Goal: Task Accomplishment & Management: Manage account settings

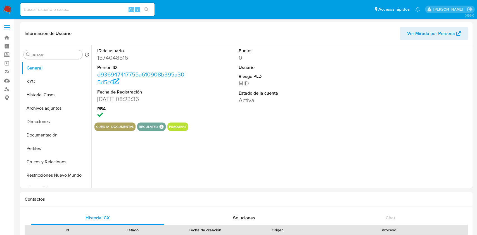
select select "10"
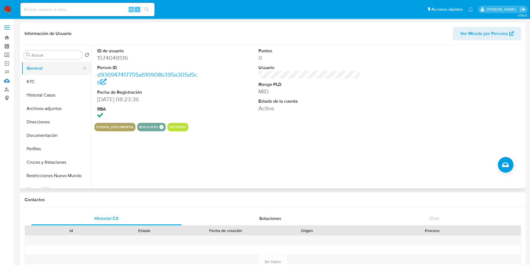
drag, startPoint x: 8, startPoint y: 83, endPoint x: 38, endPoint y: 66, distance: 34.9
click at [8, 83] on link "Mulan" at bounding box center [33, 80] width 67 height 9
click at [45, 108] on button "Archivos adjuntos" at bounding box center [54, 108] width 65 height 13
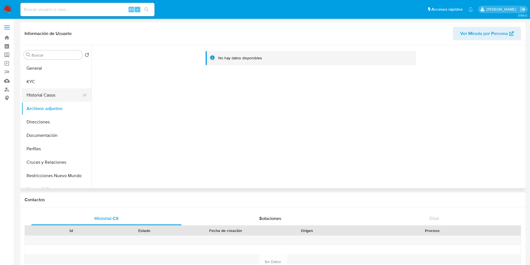
click at [46, 93] on button "Historial Casos" at bounding box center [54, 94] width 65 height 13
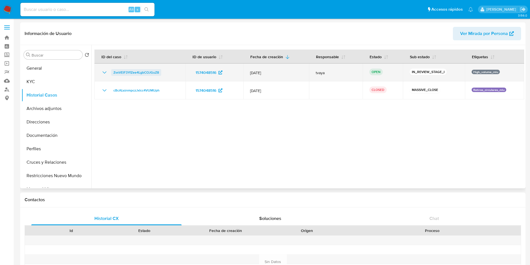
click at [126, 72] on span "ZvxVElF3YfZee4LgbCOJGuZ8" at bounding box center [137, 72] width 46 height 7
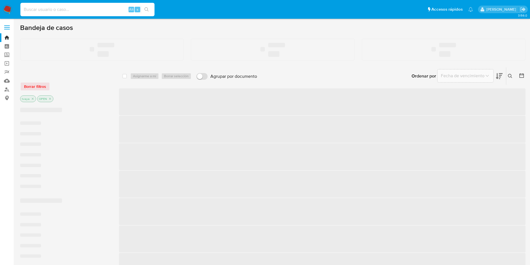
click at [90, 10] on input at bounding box center [87, 9] width 134 height 7
paste input "2540209830"
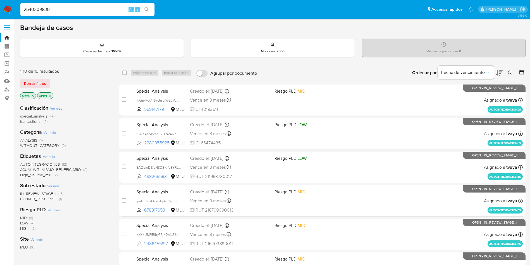
type input "2540209830"
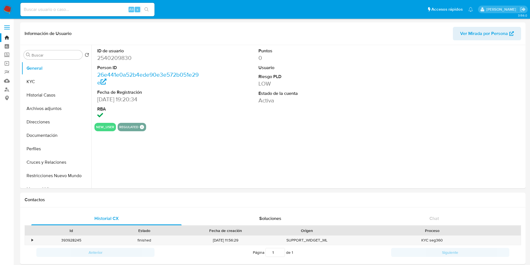
select select "10"
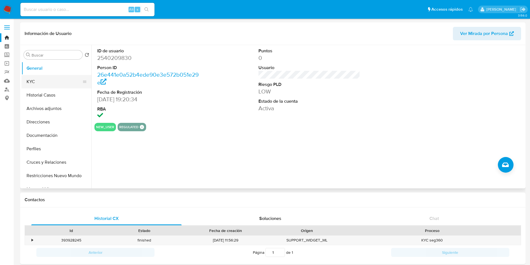
click at [30, 84] on button "KYC" at bounding box center [54, 81] width 65 height 13
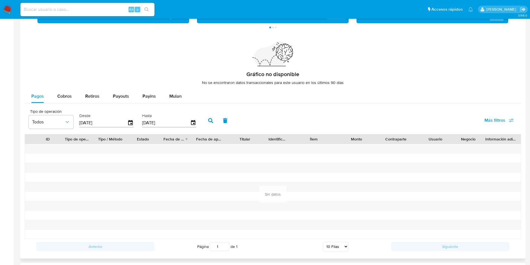
scroll to position [289, 0]
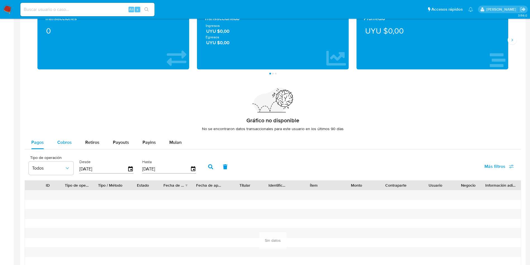
click at [62, 148] on div "Cobros" at bounding box center [64, 142] width 15 height 13
select select "10"
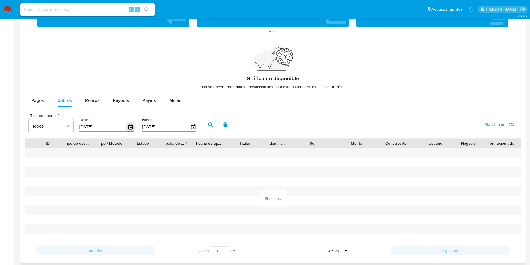
click at [133, 127] on icon "button" at bounding box center [131, 127] width 10 height 10
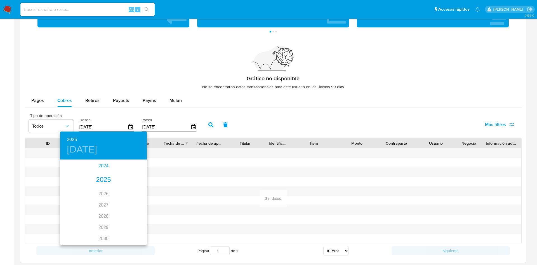
click at [102, 169] on div "2024" at bounding box center [103, 165] width 87 height 11
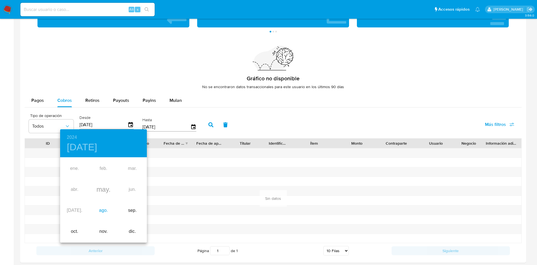
click at [103, 208] on div "ago." at bounding box center [103, 210] width 29 height 21
type input "30/08/2024"
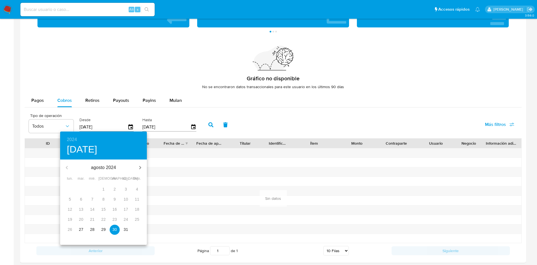
click at [112, 230] on span "30" at bounding box center [115, 229] width 10 height 6
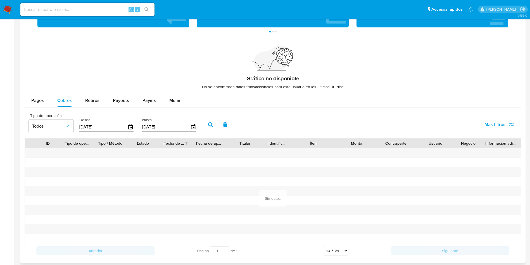
click at [210, 128] on button "button" at bounding box center [211, 124] width 15 height 13
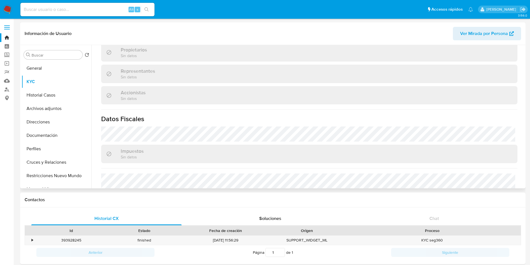
scroll to position [316, 0]
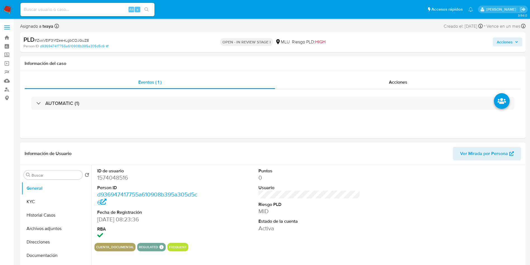
select select "10"
click at [220, 226] on div "ID de usuario 1574048516 Person ID d936947417755a610908b395a305d5c6 Fecha de Re…" at bounding box center [309, 204] width 430 height 78
drag, startPoint x: 48, startPoint y: 229, endPoint x: 69, endPoint y: 191, distance: 43.6
click at [48, 230] on button "Archivos adjuntos" at bounding box center [57, 228] width 70 height 13
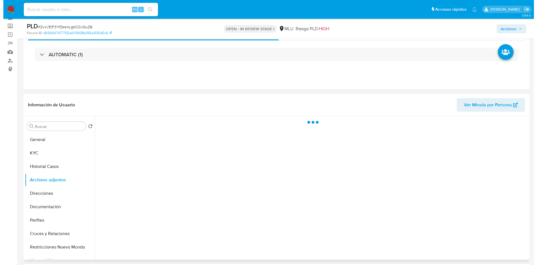
scroll to position [42, 0]
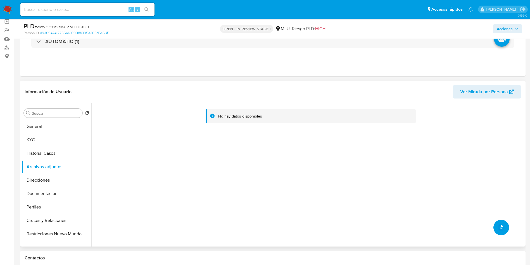
click at [499, 223] on button "upload-file" at bounding box center [502, 227] width 16 height 16
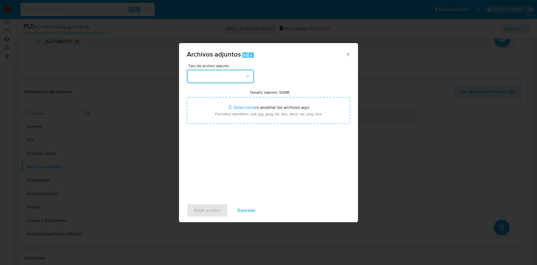
click at [238, 76] on button "button" at bounding box center [220, 76] width 67 height 13
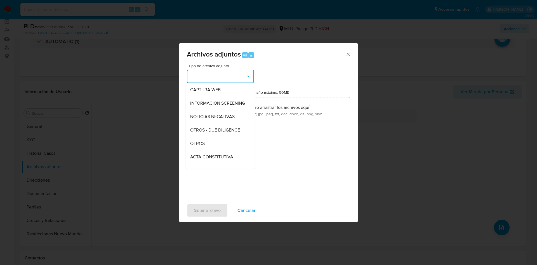
click at [202, 146] on span "OTROS" at bounding box center [197, 144] width 15 height 6
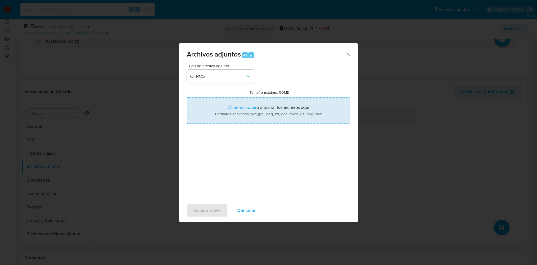
click at [237, 120] on input "Tamaño máximo: 50MB Seleccionar archivos" at bounding box center [268, 110] width 163 height 27
type input "C:\fakepath\1574048516 - Movimientos.xlsx"
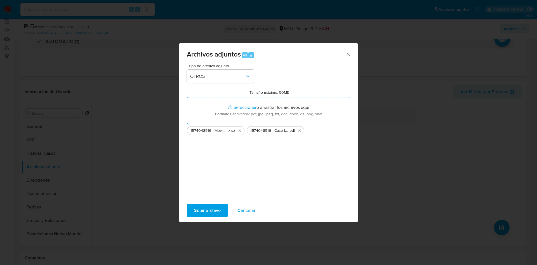
click at [207, 211] on span "Subir archivo" at bounding box center [207, 210] width 27 height 12
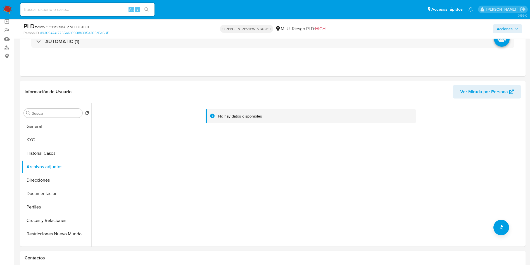
click at [507, 28] on span "Acciones" at bounding box center [505, 28] width 16 height 9
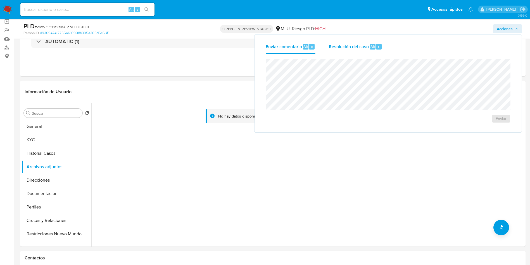
click at [369, 46] on div "Resolución del caso Alt r" at bounding box center [355, 46] width 53 height 15
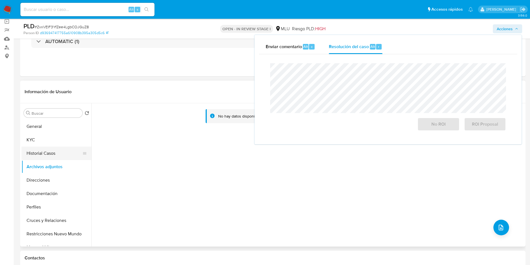
click at [48, 155] on button "Historial Casos" at bounding box center [54, 153] width 65 height 13
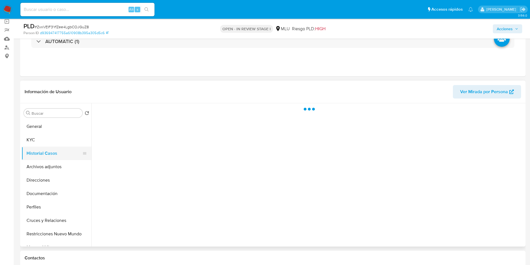
click at [49, 158] on button "Historial Casos" at bounding box center [54, 153] width 65 height 13
click at [55, 168] on button "Archivos adjuntos" at bounding box center [54, 166] width 65 height 13
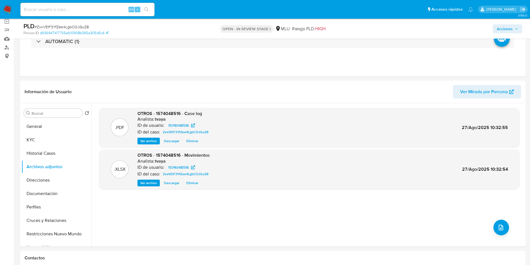
click at [504, 29] on span "Acciones" at bounding box center [505, 28] width 16 height 9
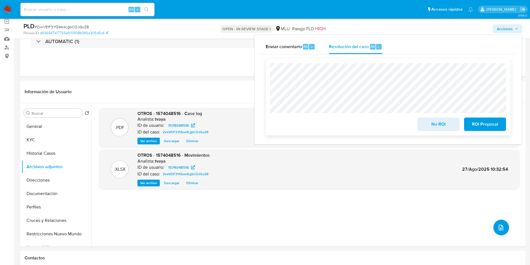
click at [443, 126] on span "No ROI" at bounding box center [438, 124] width 27 height 12
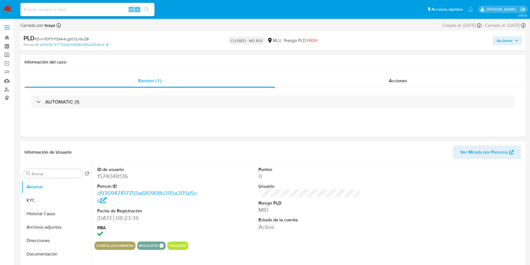
select select "10"
click at [48, 211] on button "Historial Casos" at bounding box center [54, 213] width 65 height 13
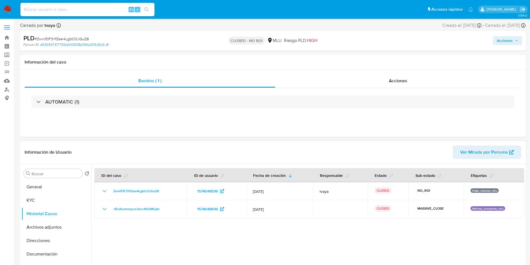
click at [34, 178] on div "Buscar Volver al orden por defecto General KYC Historial Casos Archivos adjunto…" at bounding box center [57, 235] width 70 height 142
click at [34, 197] on button "KYC" at bounding box center [54, 199] width 65 height 13
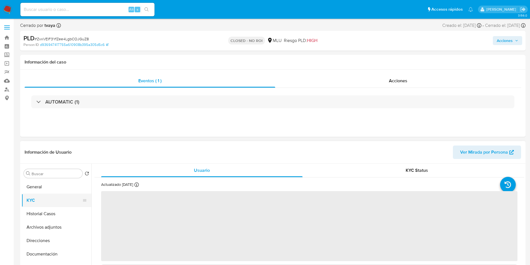
click at [38, 194] on button "KYC" at bounding box center [54, 199] width 65 height 13
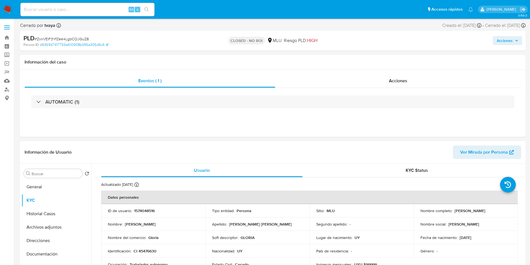
click at [10, 13] on img at bounding box center [8, 10] width 10 height 10
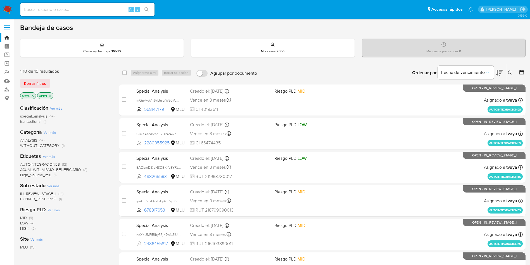
click at [49, 200] on span "EXPIRED_RESPONSE" at bounding box center [38, 199] width 37 height 6
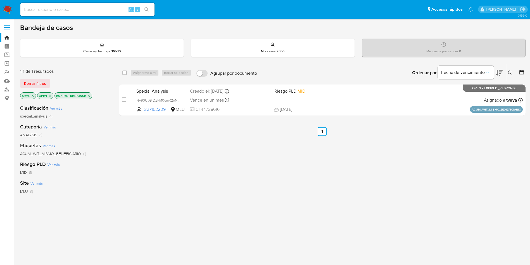
click at [231, 158] on div "select-all-cases-checkbox Asignarme a mí Borrar selección Agrupar por documento…" at bounding box center [322, 190] width 407 height 253
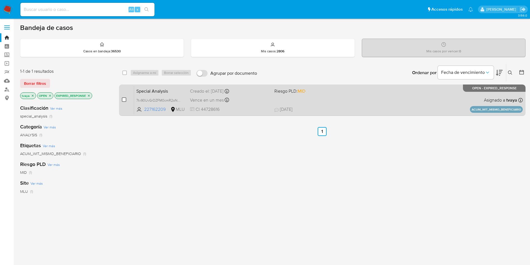
click at [126, 101] on input "checkbox" at bounding box center [124, 99] width 4 height 4
checkbox input "true"
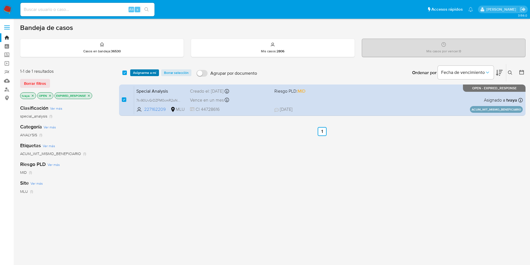
click at [141, 74] on span "Asignarme a mí" at bounding box center [144, 73] width 23 height 6
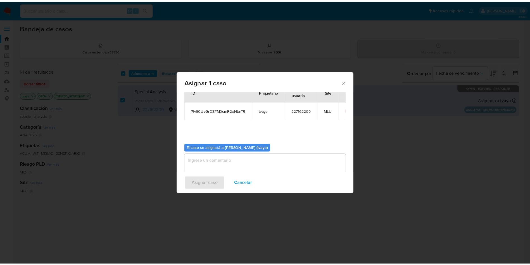
scroll to position [29, 0]
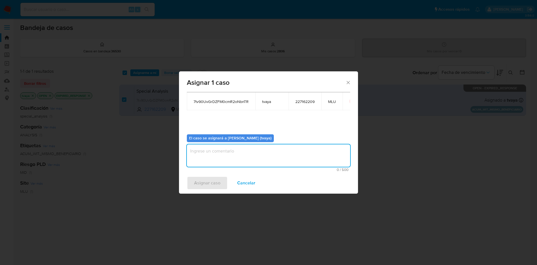
click at [247, 151] on textarea "assign-modal" at bounding box center [268, 155] width 163 height 22
type textarea "."
click at [218, 183] on span "Asignar caso" at bounding box center [207, 183] width 26 height 12
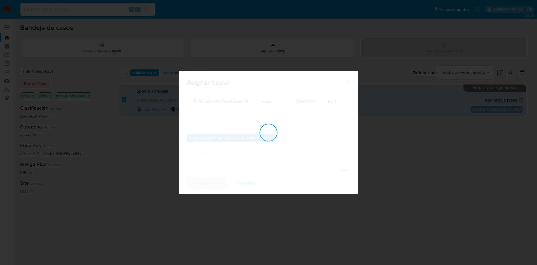
checkbox input "false"
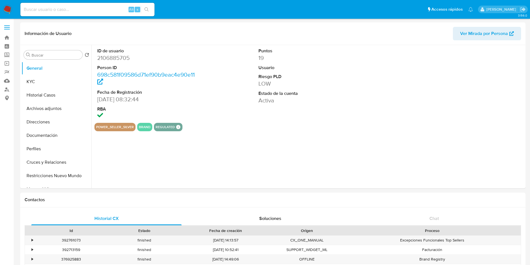
select select "10"
click at [9, 9] on img at bounding box center [8, 10] width 10 height 10
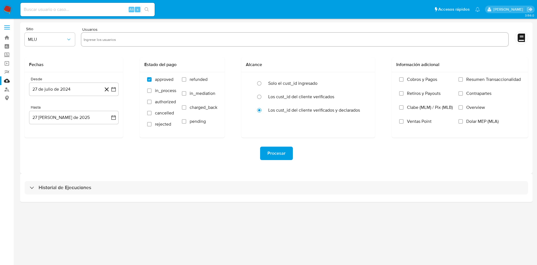
click at [332, 166] on div "Procesar" at bounding box center [276, 153] width 503 height 31
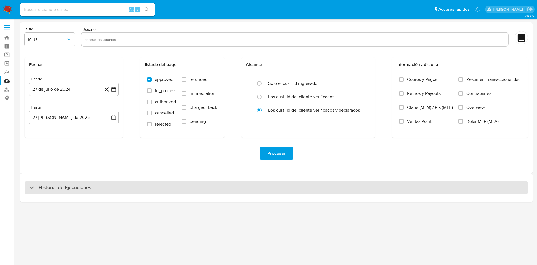
click at [69, 190] on h3 "Historial de Ejecuciones" at bounding box center [65, 187] width 53 height 7
select select "10"
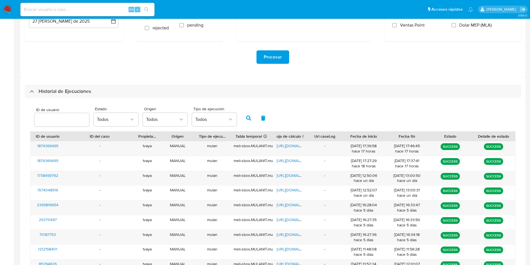
scroll to position [99, 0]
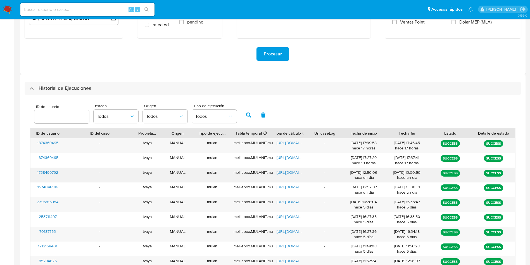
click at [296, 173] on span "[URL][DOMAIN_NAME]" at bounding box center [296, 172] width 39 height 6
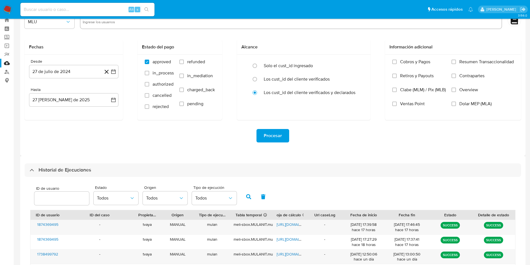
scroll to position [0, 0]
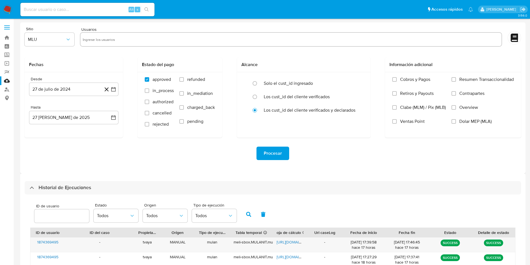
click at [128, 39] on input "text" at bounding box center [291, 39] width 417 height 9
type input "1738499792"
click at [181, 78] on input "refunded" at bounding box center [181, 79] width 4 height 4
checkbox input "true"
click at [194, 107] on span "charged_back" at bounding box center [201, 108] width 28 height 6
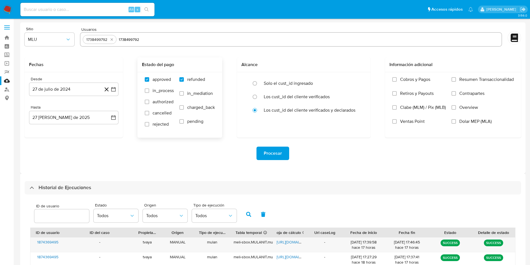
click at [184, 107] on input "charged_back" at bounding box center [181, 107] width 4 height 4
checkbox input "true"
click at [112, 92] on button "27 de julio de 2024" at bounding box center [73, 88] width 89 height 13
click at [108, 107] on icon "Mes siguiente" at bounding box center [108, 109] width 7 height 7
click at [52, 176] on button "27" at bounding box center [51, 174] width 9 height 9
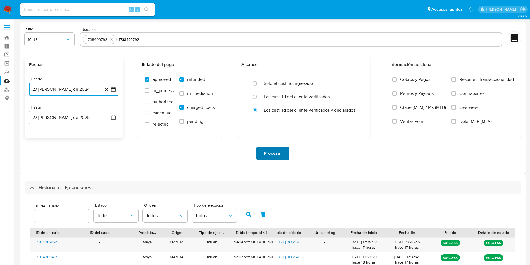
click at [272, 154] on span "Procesar" at bounding box center [273, 153] width 18 height 12
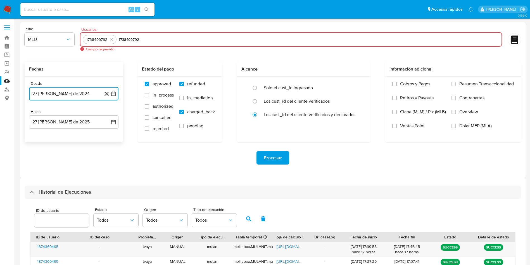
click at [154, 36] on input "1738499792" at bounding box center [309, 39] width 381 height 9
click at [116, 39] on div "1738499792" at bounding box center [100, 39] width 34 height 9
click at [115, 39] on button "quitar 1738499792" at bounding box center [111, 39] width 7 height 7
click at [120, 43] on input "1738499792" at bounding box center [291, 39] width 417 height 9
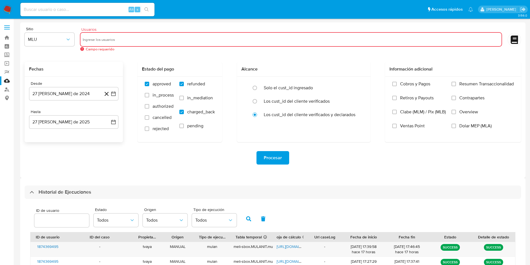
paste input "1738499792"
type input "1738499792"
click at [284, 160] on button "Procesar" at bounding box center [273, 157] width 33 height 13
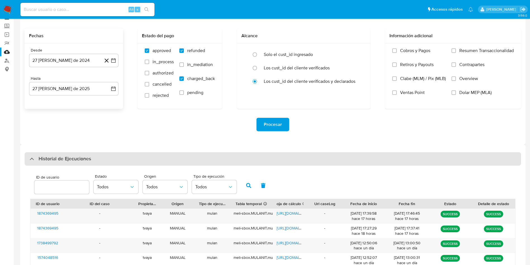
scroll to position [42, 0]
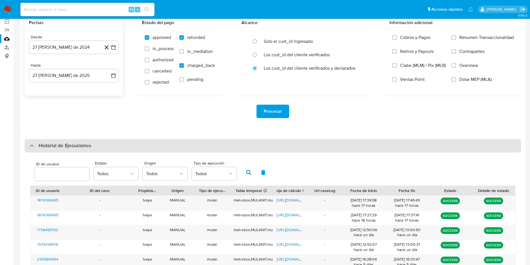
click at [91, 145] on h3 "Historial de Ejecuciones" at bounding box center [65, 145] width 53 height 7
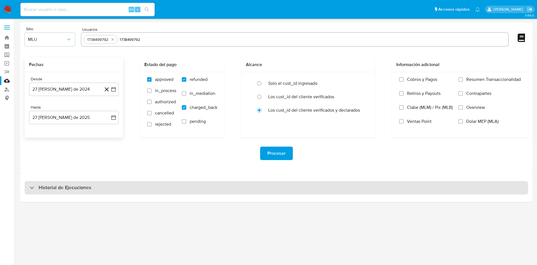
click at [100, 185] on div "Historial de Ejecuciones" at bounding box center [276, 187] width 503 height 13
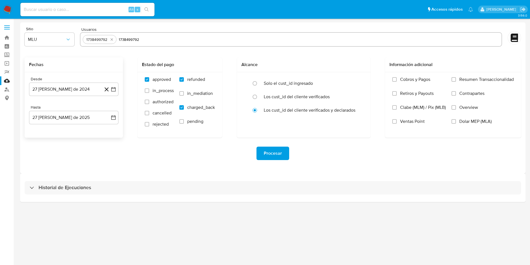
select select "10"
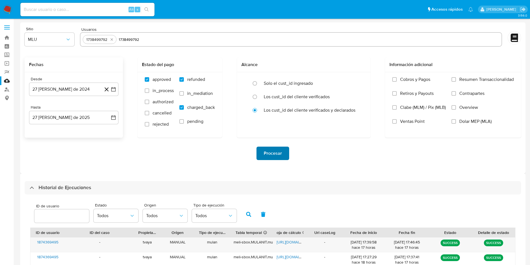
click at [267, 149] on span "Procesar" at bounding box center [273, 153] width 18 height 12
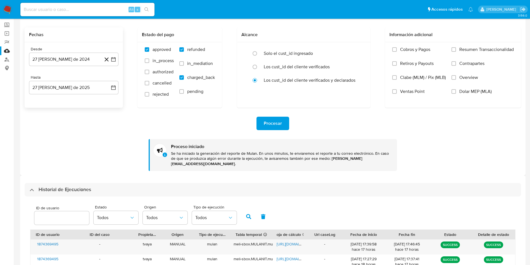
scroll to position [42, 0]
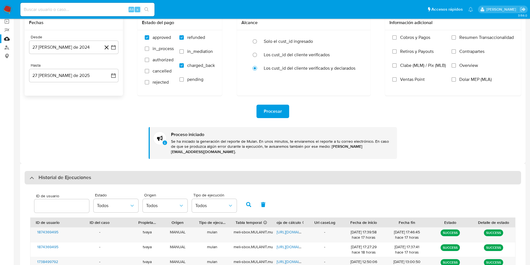
click at [82, 174] on h3 "Historial de Ejecuciones" at bounding box center [65, 177] width 53 height 7
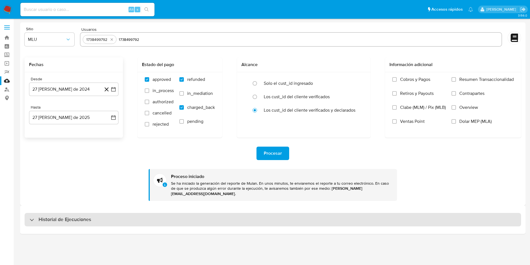
scroll to position [0, 0]
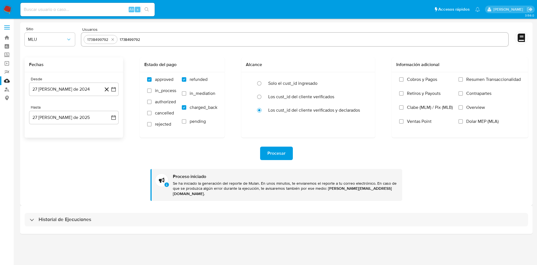
click at [80, 205] on div "Historial de Ejecuciones" at bounding box center [276, 219] width 512 height 29
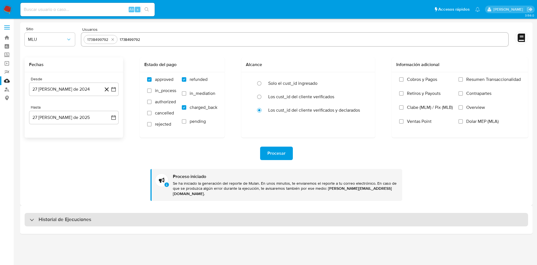
drag, startPoint x: 82, startPoint y: 207, endPoint x: 84, endPoint y: 211, distance: 4.0
click at [82, 207] on div "Historial de Ejecuciones" at bounding box center [276, 219] width 512 height 29
click at [84, 217] on h3 "Historial de Ejecuciones" at bounding box center [65, 219] width 53 height 7
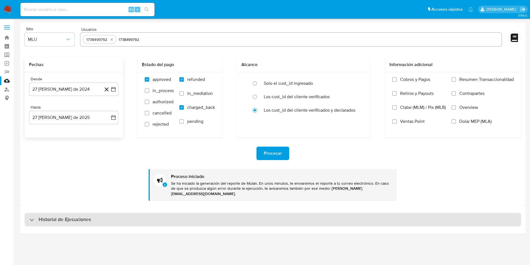
select select "10"
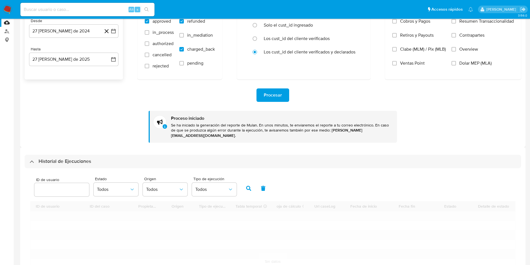
scroll to position [126, 0]
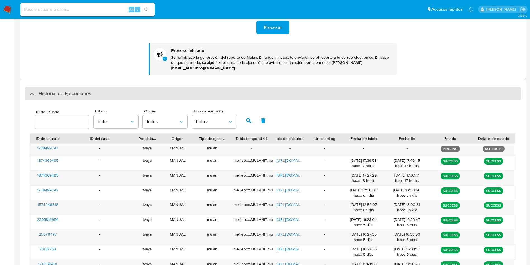
click at [93, 87] on div "Historial de Ejecuciones" at bounding box center [273, 93] width 497 height 13
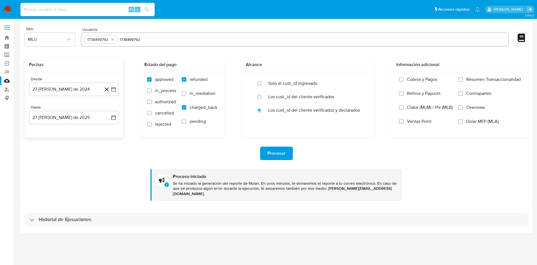
click at [60, 222] on div "Historial de Ejecuciones" at bounding box center [276, 219] width 512 height 29
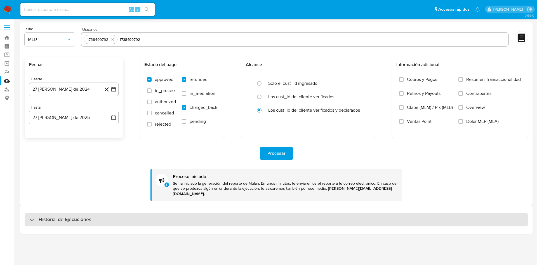
click at [66, 216] on h3 "Historial de Ejecuciones" at bounding box center [65, 219] width 53 height 7
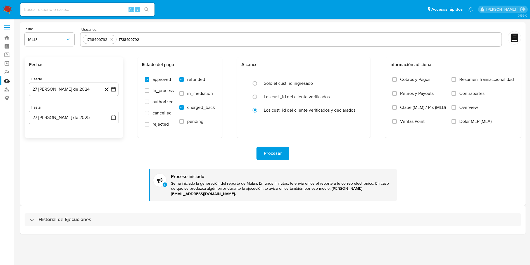
select select "10"
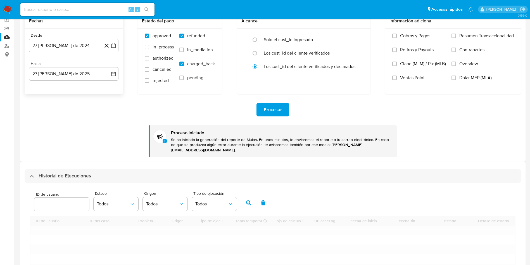
scroll to position [84, 0]
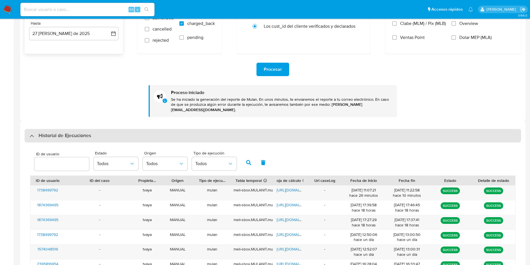
click at [77, 132] on h3 "Historial de Ejecuciones" at bounding box center [65, 135] width 53 height 7
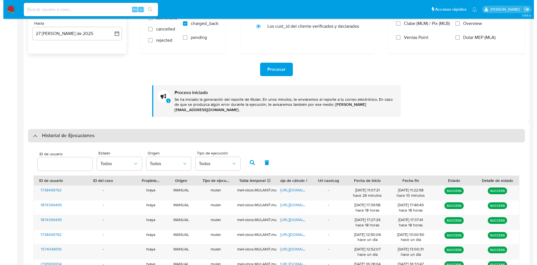
scroll to position [0, 0]
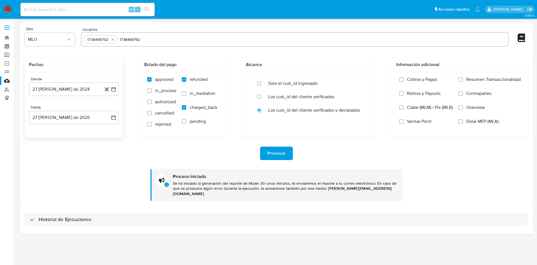
click at [99, 152] on div "Procesar" at bounding box center [276, 153] width 503 height 13
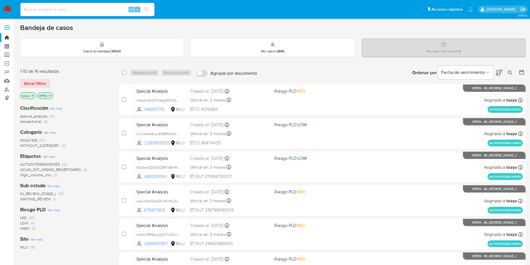
click at [44, 197] on span "WAITING_REVIEW" at bounding box center [35, 199] width 31 height 6
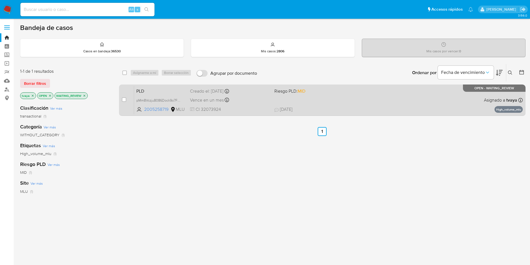
click at [328, 100] on div "PLD pMm8Vczju8086Dock9o7Fl6C 2005258719 MLU Riesgo PLD: MID Creado el: 12/07/20…" at bounding box center [328, 100] width 389 height 28
click at [126, 97] on div "case-item-checkbox No es posible asignar el caso" at bounding box center [128, 100] width 12 height 28
click at [126, 99] on input "checkbox" at bounding box center [124, 99] width 4 height 4
checkbox input "true"
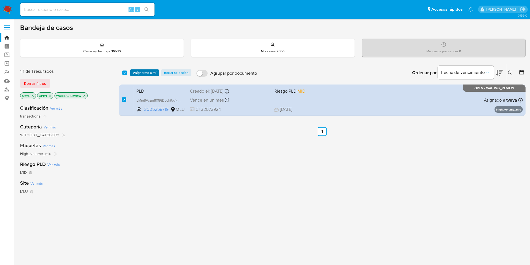
click at [145, 72] on span "Asignarme a mí" at bounding box center [144, 73] width 23 height 6
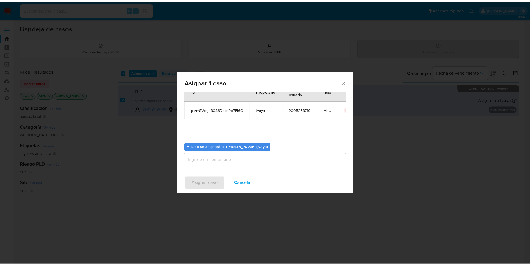
scroll to position [29, 0]
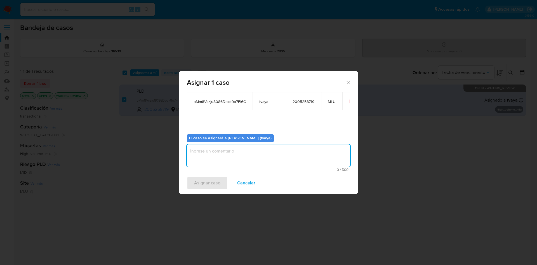
click at [243, 165] on textarea "assign-modal" at bounding box center [268, 155] width 163 height 22
type textarea "."
click at [207, 185] on span "Asignar caso" at bounding box center [207, 183] width 26 height 12
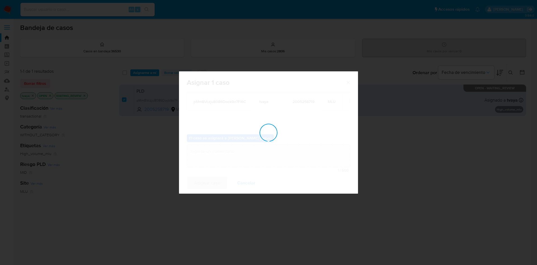
checkbox input "false"
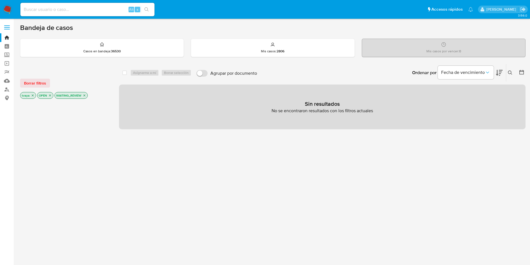
click at [7, 7] on img at bounding box center [8, 10] width 10 height 10
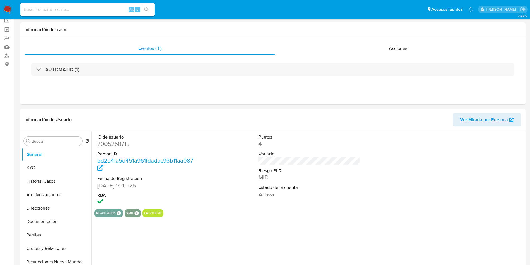
select select "10"
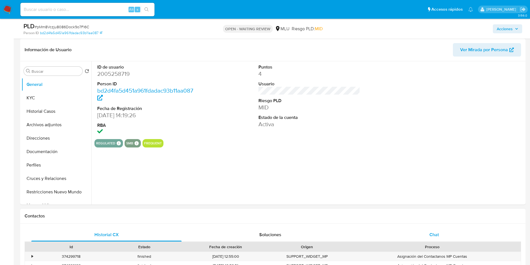
click at [432, 237] on span "Chat" at bounding box center [435, 234] width 10 height 6
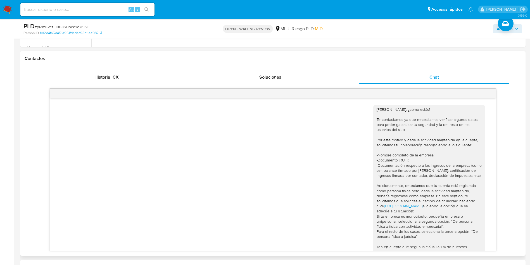
scroll to position [84, 0]
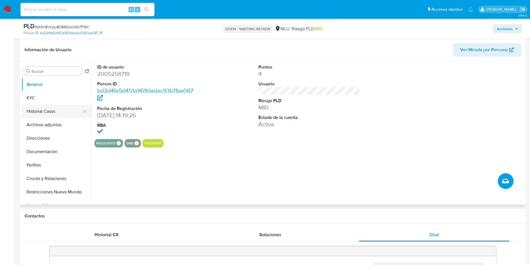
click at [52, 114] on button "Historial Casos" at bounding box center [54, 111] width 65 height 13
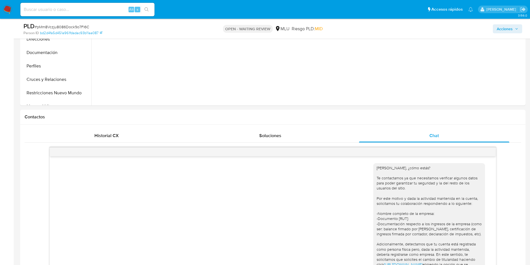
scroll to position [252, 0]
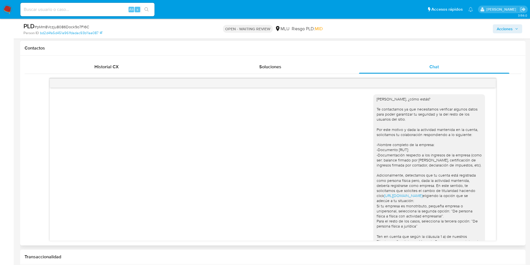
click at [377, 100] on div "Hola Nestor, ¿cómo estás? Te contactamos ya que necesitamos verificar algunos d…" at bounding box center [429, 190] width 105 height 188
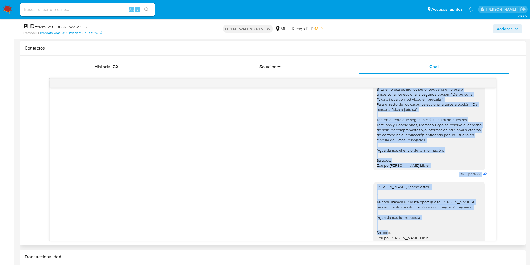
scroll to position [130, 0]
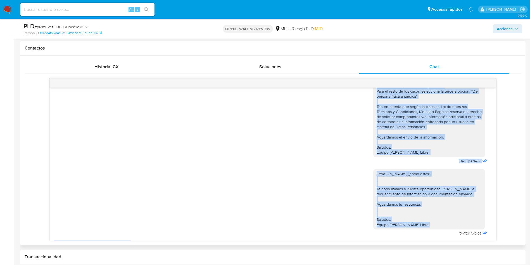
click at [413, 229] on div "[PERSON_NAME], ¿cómo estás? Te consultamos si tuviste oportunidad [PERSON_NAME]…" at bounding box center [430, 199] width 112 height 60
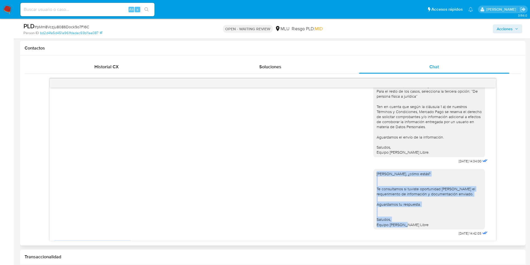
drag, startPoint x: 420, startPoint y: 230, endPoint x: 370, endPoint y: 177, distance: 73.2
click at [374, 177] on div "[PERSON_NAME], ¿cómo estás? Te consultamos si tuviste oportunidad [PERSON_NAME]…" at bounding box center [430, 199] width 112 height 60
copy div "Hola Nestor, ¿cómo estás? Te consultamos si tuviste oportunidad de leer el requ…"
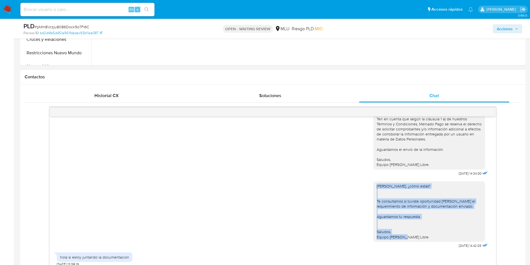
scroll to position [0, 0]
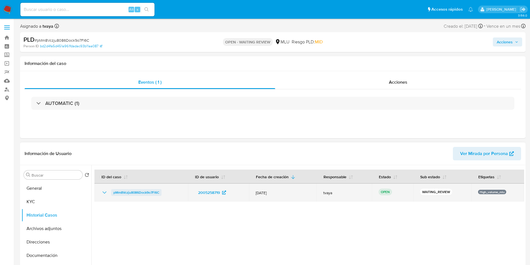
click at [134, 192] on span "pMm8Vczju8086Dock9o7Fl6C" at bounding box center [137, 192] width 46 height 7
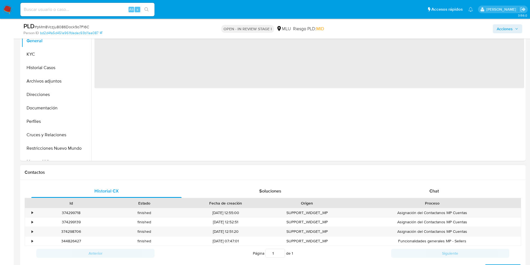
scroll to position [168, 0]
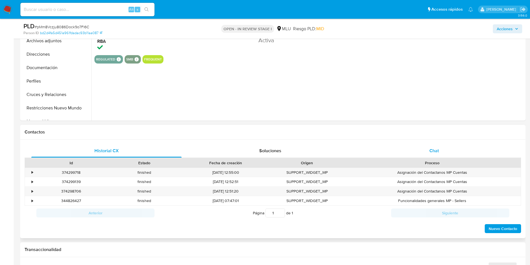
click at [439, 147] on div "Chat" at bounding box center [434, 150] width 150 height 13
select select "10"
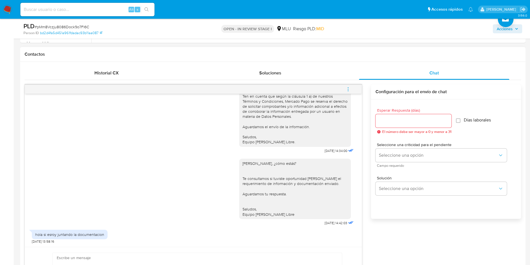
scroll to position [252, 0]
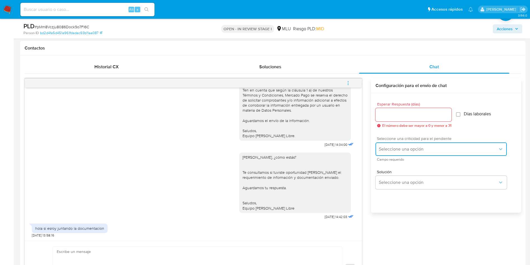
click at [412, 153] on button "Seleccione una opción" at bounding box center [441, 148] width 131 height 13
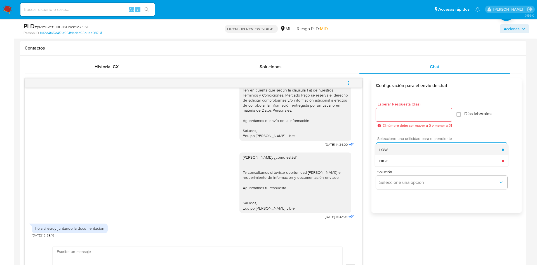
click at [393, 149] on div "LOW" at bounding box center [440, 149] width 122 height 11
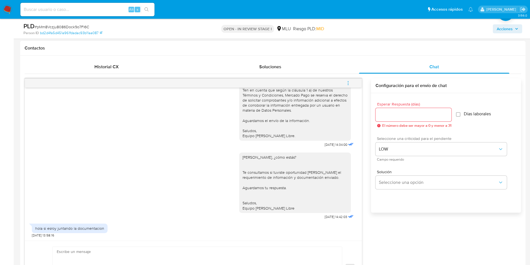
click at [394, 118] on input "Esperar Respuesta (días)" at bounding box center [414, 114] width 76 height 7
type input "3"
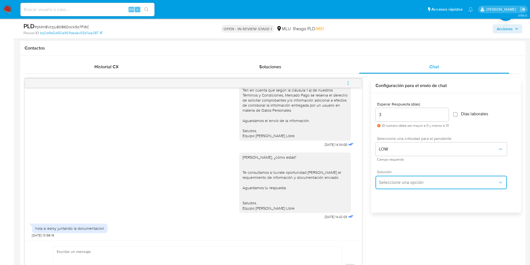
click at [401, 188] on button "Seleccione una opción" at bounding box center [441, 182] width 131 height 13
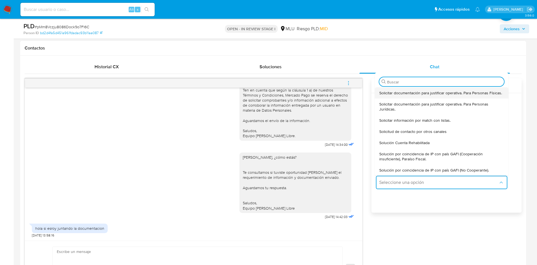
click at [418, 95] on span "Solicitar documentación para justificar operativa. Para Personas Físicas." at bounding box center [440, 92] width 123 height 5
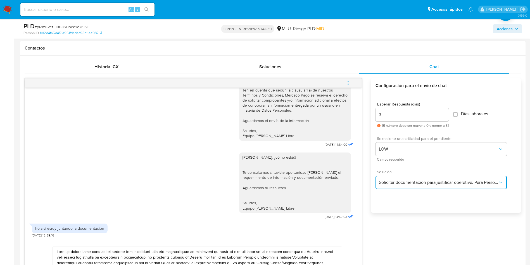
scroll to position [336, 0]
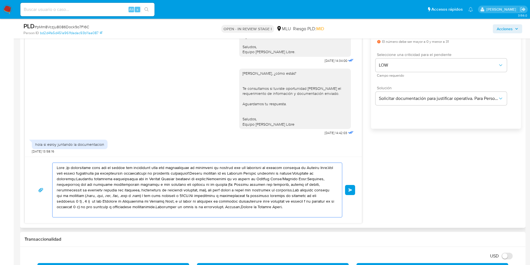
click at [169, 197] on textarea at bounding box center [196, 190] width 278 height 54
paste textarea "Nestor, ¿cómo estás? Te consultamos si tuviste oportunidad de leer el requerimi…"
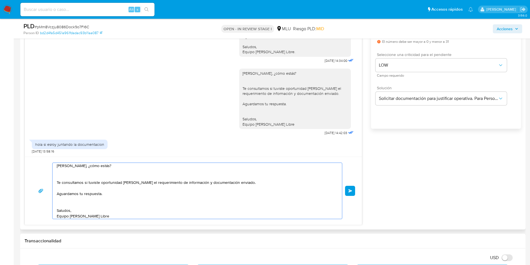
scroll to position [0, 0]
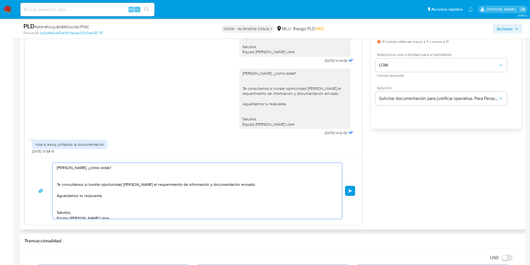
drag, startPoint x: 79, startPoint y: 165, endPoint x: 112, endPoint y: 166, distance: 33.6
click at [112, 166] on textarea "Hola Nestor, ¿cómo estás? Te consultamos si tuviste oportunidad de leer el requ…" at bounding box center [196, 191] width 278 height 56
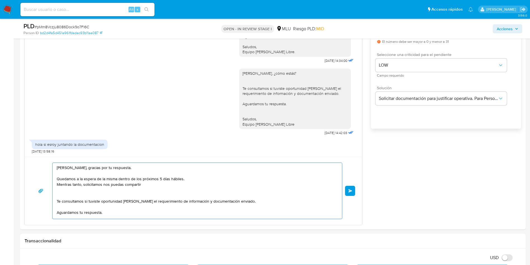
scroll to position [294, 0]
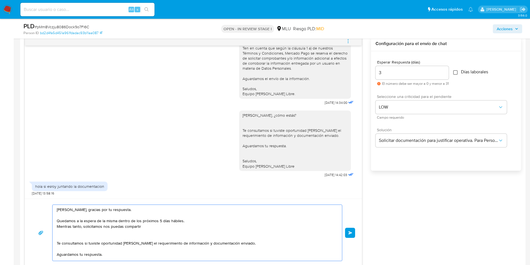
type textarea "Hola Nestor, gracias por tu respuesta. Quedamos a la espera de la misma dentro …"
click at [458, 73] on input "Días laborales" at bounding box center [455, 72] width 4 height 4
checkbox input "true"
click at [384, 74] on input "3" at bounding box center [412, 72] width 73 height 7
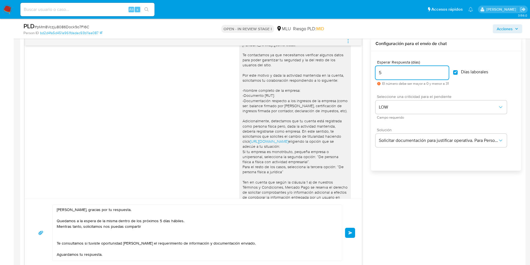
scroll to position [0, 0]
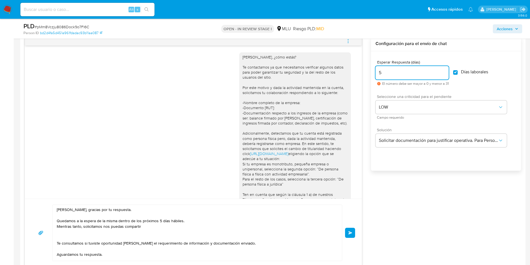
type input "5"
click at [159, 227] on textarea "Hola Nestor, gracias por tu respuesta. Quedamos a la espera de la misma dentro …" at bounding box center [196, 233] width 278 height 56
click at [174, 224] on textarea "Hola Nestor, gracias por tu respuesta. Quedamos a la espera de la misma dentro …" at bounding box center [196, 233] width 278 height 56
click at [125, 227] on textarea "Hola Nestor, gracias por tu respuesta. Quedamos a la espera de la misma dentro …" at bounding box center [196, 233] width 278 height 56
click at [144, 225] on textarea "Hola Nestor, gracias por tu respuesta. Quedamos a la espera de la misma dentro …" at bounding box center [196, 233] width 278 height 56
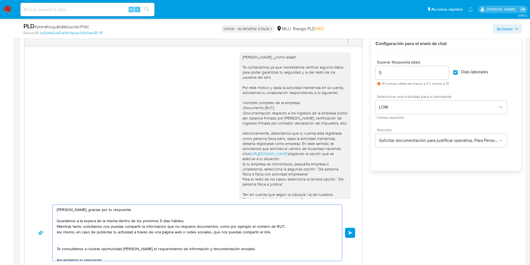
click at [63, 229] on textarea "Hola Nestor, gracias por tu respuesta. Quedamos a la espera de la misma dentro …" at bounding box center [196, 233] width 278 height 56
click at [275, 233] on textarea "Hola Nestor, gracias por tu respuesta. Quedamos a la espera de la misma dentro …" at bounding box center [196, 233] width 278 height 56
click at [167, 246] on textarea "Hola Nestor, gracias por tu respuesta. Quedamos a la espera de la misma dentro …" at bounding box center [196, 233] width 278 height 56
click at [168, 238] on textarea "Hola Nestor, gracias por tu respuesta. Quedamos a la espera de la misma dentro …" at bounding box center [196, 233] width 278 height 56
drag, startPoint x: 245, startPoint y: 223, endPoint x: 45, endPoint y: 243, distance: 201.1
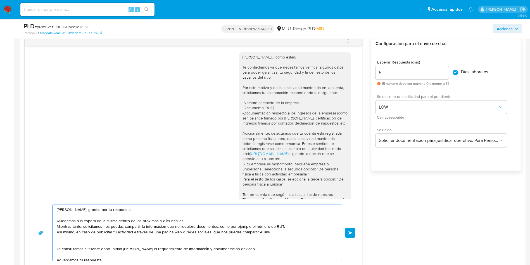
click at [45, 243] on div "Hola Nestor, gracias por tu respuesta. Quedamos a la espera de la misma dentro …" at bounding box center [194, 232] width 324 height 56
click at [67, 208] on textarea "Hola Nestor, gracias por tu respuesta. Quedamos a la espera de la misma dentro …" at bounding box center [196, 233] width 278 height 56
click at [71, 211] on textarea "Hola Nestor, gracias por tu respuesta. Quedamos a la espera de la misma dentro …" at bounding box center [196, 233] width 278 height 56
click at [188, 222] on textarea "Hola Nestor, gracias por tu respuesta. Quedamos a la espera de la misma dentro …" at bounding box center [196, 233] width 278 height 56
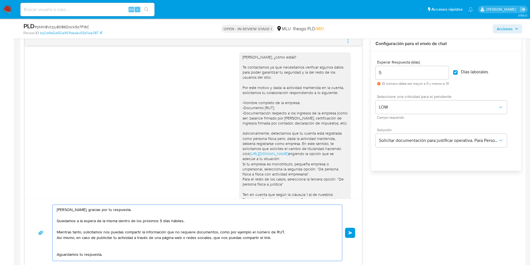
click at [210, 231] on textarea "Hola Nestor, gracias por tu respuesta. Quedamos a la espera de la misma dentro …" at bounding box center [196, 233] width 278 height 56
click at [217, 233] on textarea "Hola Nestor, gracias por tu respuesta. Quedamos a la espera de la misma dentro …" at bounding box center [196, 233] width 278 height 56
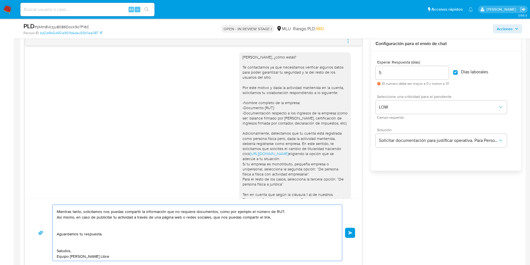
scroll to position [21, 0]
click at [280, 220] on textarea "Hola Nestor, gracias por tu respuesta. Quedamos a la espera de la misma dentro …" at bounding box center [196, 233] width 278 height 56
click at [271, 215] on textarea "Hola Nestor, gracias por tu respuesta. Quedamos a la espera de la misma dentro …" at bounding box center [196, 233] width 278 height 56
type textarea "Hola Nestor, gracias por tu respuesta. Quedamos a la espera de la misma dentro …"
click at [353, 233] on button "Enviar" at bounding box center [350, 233] width 10 height 10
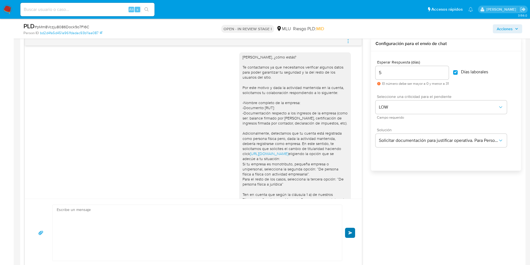
scroll to position [259, 0]
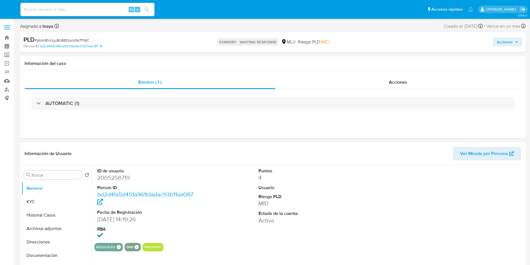
select select "10"
click at [385, 214] on div "ID de usuario 2005258719 Person ID bd2d4fa5d451a961fdadac93b11aa087 Fecha de Re…" at bounding box center [309, 204] width 430 height 78
click at [68, 11] on input at bounding box center [87, 9] width 134 height 7
paste input "1738499792 - [DATE]"
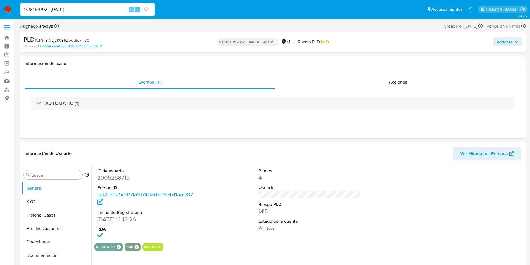
drag, startPoint x: 51, startPoint y: 10, endPoint x: 104, endPoint y: 10, distance: 53.1
click at [103, 10] on input "1738499792 - [DATE]" at bounding box center [87, 9] width 134 height 7
type input "1738499792"
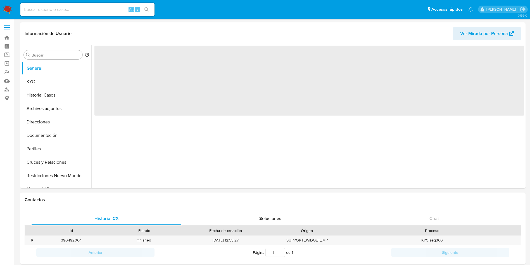
select select "10"
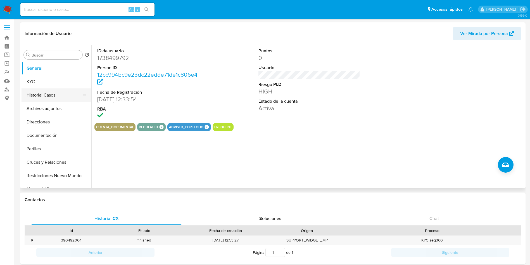
click at [53, 92] on button "Historial Casos" at bounding box center [54, 94] width 65 height 13
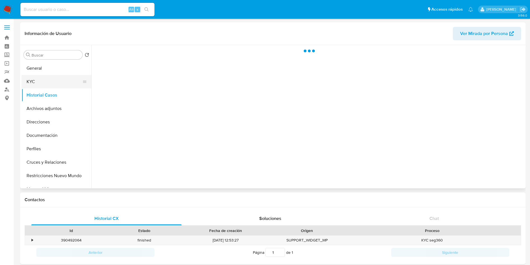
click at [46, 85] on button "KYC" at bounding box center [54, 81] width 65 height 13
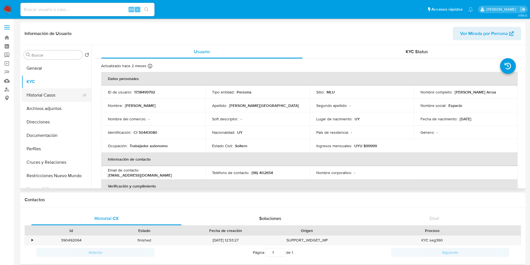
click at [43, 98] on button "Historial Casos" at bounding box center [54, 94] width 65 height 13
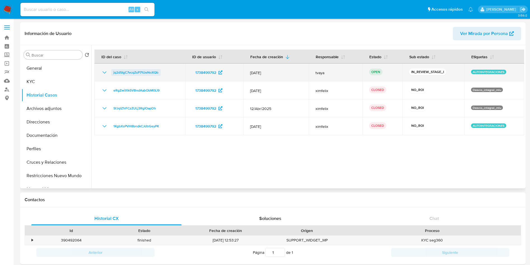
drag, startPoint x: 167, startPoint y: 75, endPoint x: 111, endPoint y: 72, distance: 55.5
click at [111, 72] on div "jq2d5IgC7vcqZsP71UeNoXQb" at bounding box center [139, 72] width 77 height 7
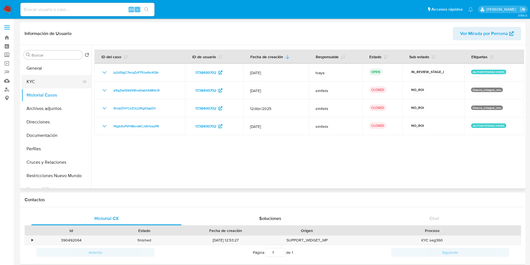
click at [43, 84] on button "KYC" at bounding box center [54, 81] width 65 height 13
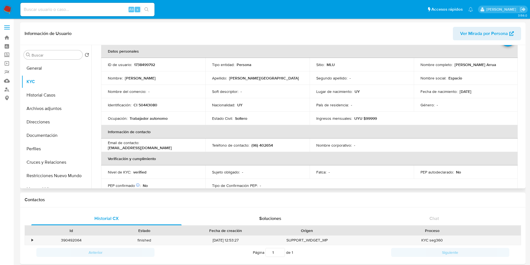
scroll to position [28, 0]
drag, startPoint x: 492, startPoint y: 63, endPoint x: 453, endPoint y: 63, distance: 38.6
click at [453, 63] on div "Nombre completo : Bruno Palacio Arrua" at bounding box center [466, 63] width 91 height 5
copy p "[PERSON_NAME] Arrua"
click at [153, 104] on p "CI 50443080" at bounding box center [146, 103] width 24 height 5
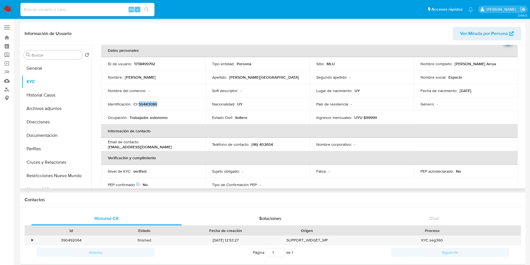
click at [153, 104] on p "CI 50443080" at bounding box center [146, 103] width 24 height 5
copy p "50443080"
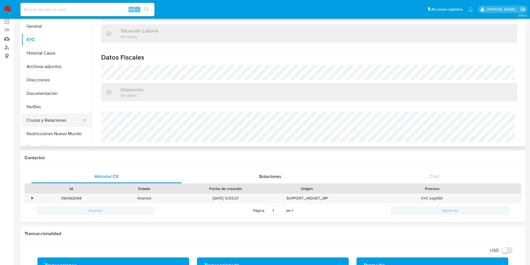
scroll to position [0, 0]
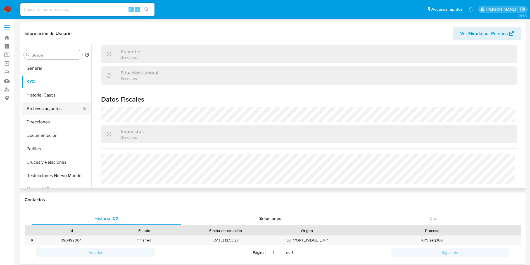
click at [49, 108] on button "Archivos adjuntos" at bounding box center [54, 108] width 65 height 13
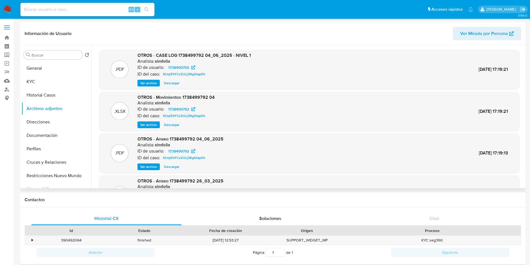
click at [146, 83] on span "Ver archivo" at bounding box center [148, 83] width 17 height 6
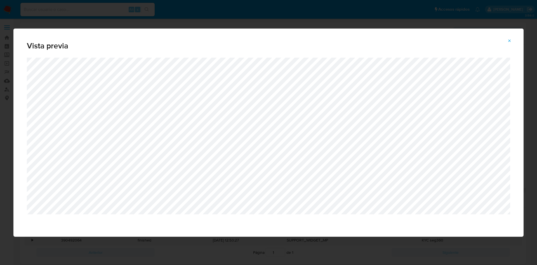
click at [270, 10] on div "Vista previa" at bounding box center [268, 132] width 537 height 265
click at [511, 41] on icon "Attachment preview" at bounding box center [509, 41] width 4 height 4
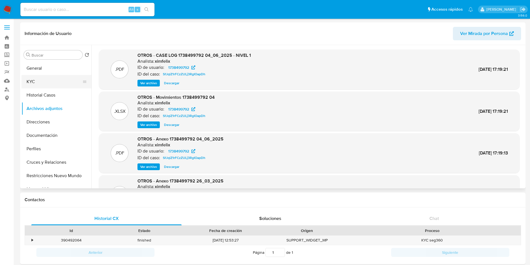
click at [42, 84] on button "KYC" at bounding box center [54, 81] width 65 height 13
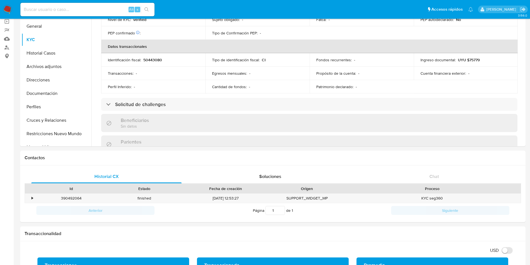
scroll to position [270, 0]
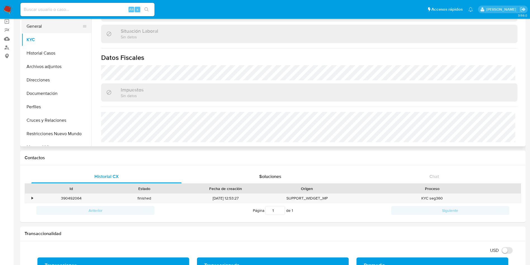
click at [44, 30] on button "General" at bounding box center [54, 26] width 65 height 13
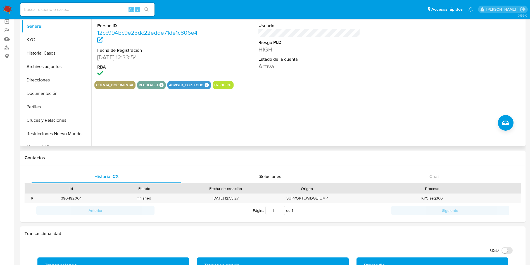
scroll to position [0, 0]
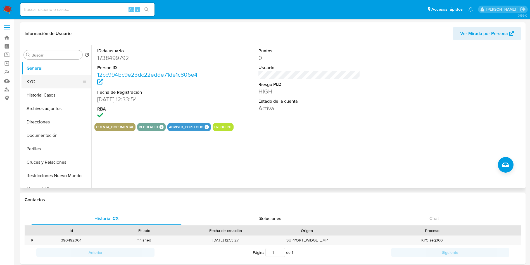
click at [42, 84] on button "KYC" at bounding box center [54, 81] width 65 height 13
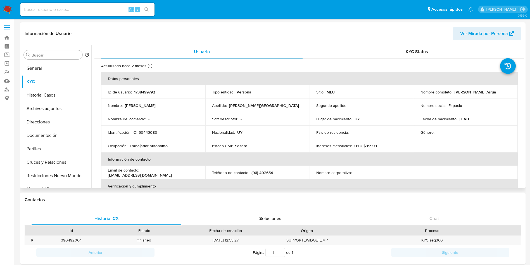
click at [144, 175] on p "espaciocantinasycafe@gmail.com" at bounding box center [140, 175] width 64 height 5
click at [156, 174] on p "espaciocantinasycafe@gmail.com" at bounding box center [140, 175] width 64 height 5
drag, startPoint x: 167, startPoint y: 175, endPoint x: 102, endPoint y: 177, distance: 64.9
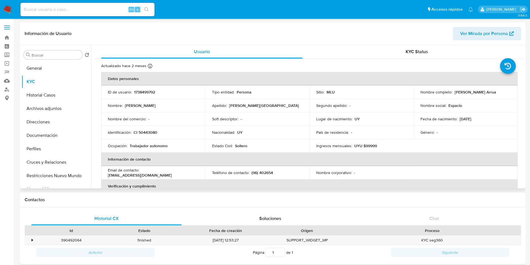
click at [102, 177] on td "Email de contacto : espaciocantinasycafe@gmail.com" at bounding box center [153, 172] width 104 height 13
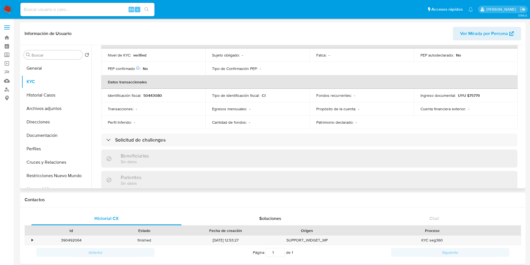
scroll to position [102, 0]
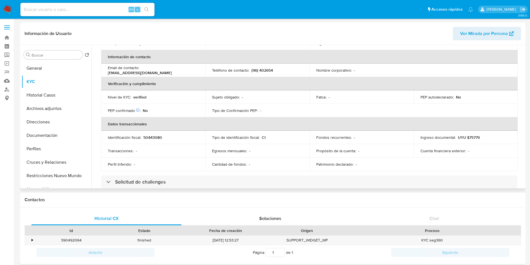
copy p "espaciocantinasycafe@gmail.com"
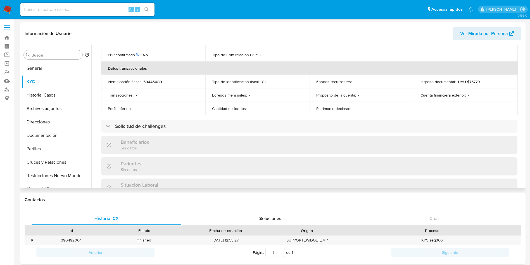
scroll to position [270, 0]
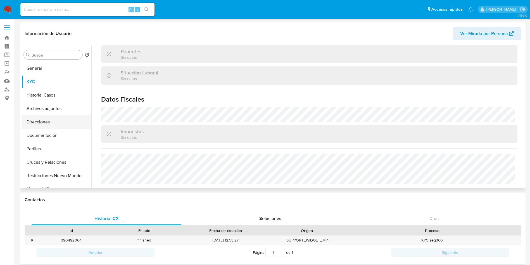
click at [38, 120] on button "Direcciones" at bounding box center [54, 121] width 65 height 13
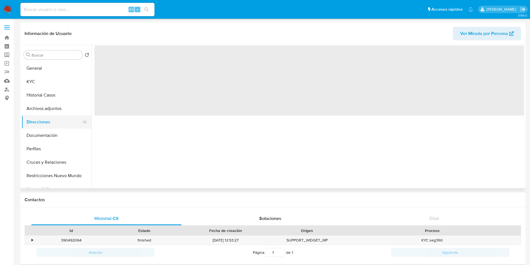
scroll to position [0, 0]
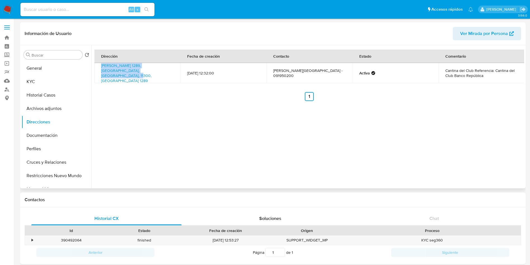
drag, startPoint x: 138, startPoint y: 73, endPoint x: 99, endPoint y: 65, distance: 39.0
click at [99, 65] on td "Benito Blanco 1289, Pocitos, Montevideo, 11300, Uruguay 1289" at bounding box center [137, 73] width 86 height 20
copy link "Benito Blanco 1289, Pocitos, Montevideo, 11300, Uruguay 1289"
click at [30, 88] on button "KYC" at bounding box center [54, 81] width 65 height 13
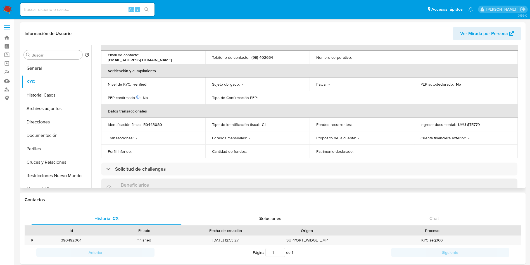
scroll to position [102, 0]
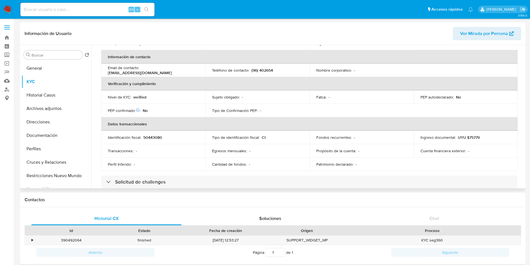
drag, startPoint x: 167, startPoint y: 73, endPoint x: 107, endPoint y: 72, distance: 59.8
click at [107, 72] on td "Email de contacto : espaciocantinasycafe@gmail.com" at bounding box center [153, 69] width 104 height 13
copy p "espaciocantinasycafe@gmail.com"
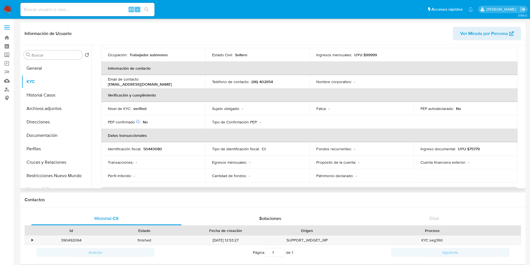
scroll to position [60, 0]
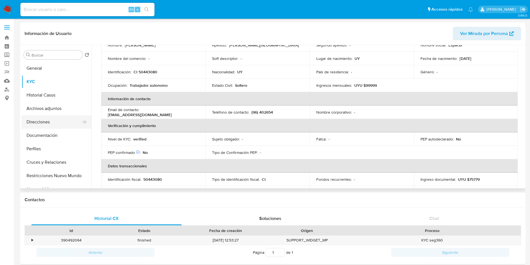
click at [36, 118] on button "Direcciones" at bounding box center [54, 121] width 65 height 13
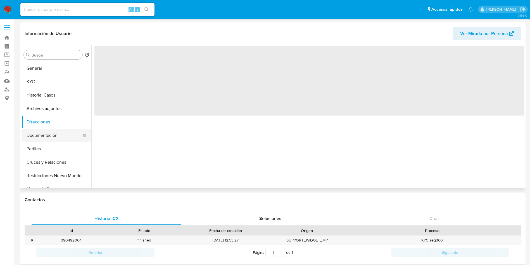
click at [43, 141] on button "Documentación" at bounding box center [54, 135] width 65 height 13
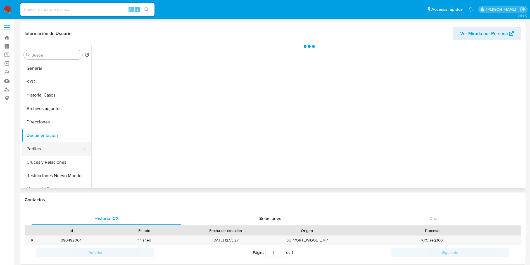
click at [41, 150] on button "Perfiles" at bounding box center [54, 148] width 65 height 13
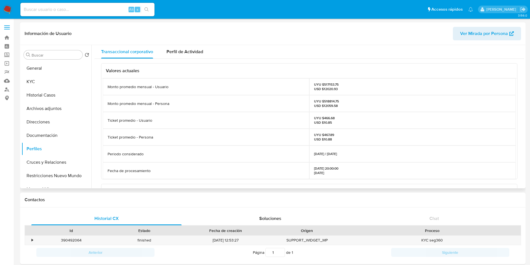
click at [330, 85] on p "UYU $517153.75 USD $12020.93" at bounding box center [326, 86] width 25 height 9
copy p "517153.75"
click at [33, 144] on button "Perfiles" at bounding box center [54, 148] width 65 height 13
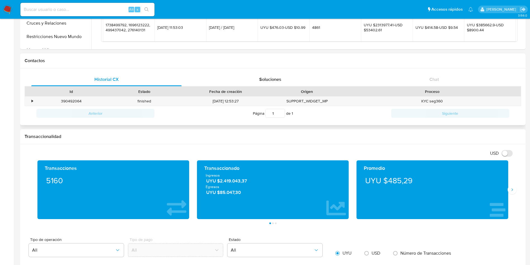
scroll to position [126, 0]
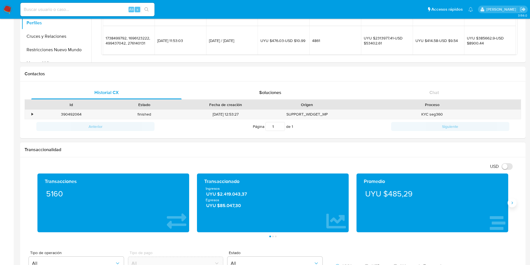
click at [514, 203] on icon "Siguiente" at bounding box center [512, 202] width 4 height 4
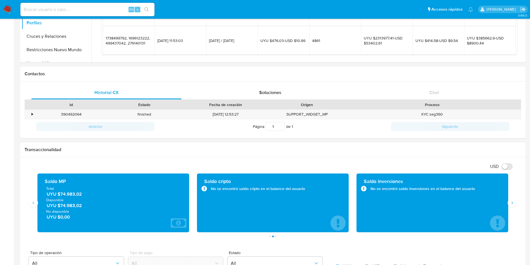
click at [68, 195] on span "UYU $74.983,02" at bounding box center [114, 194] width 134 height 6
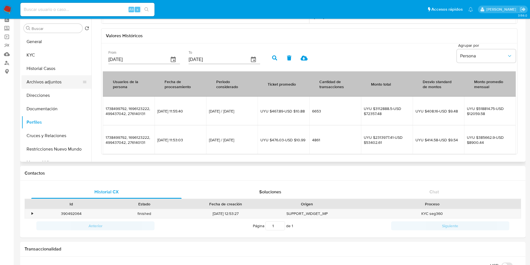
scroll to position [0, 0]
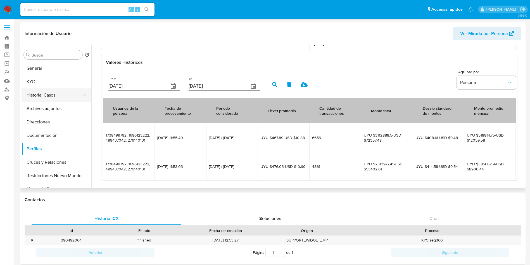
click at [39, 98] on button "Historial Casos" at bounding box center [54, 94] width 65 height 13
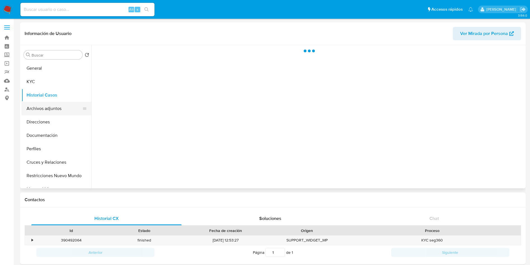
click at [47, 106] on button "Archivos adjuntos" at bounding box center [54, 108] width 65 height 13
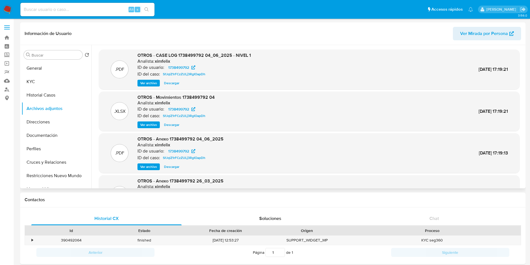
click at [152, 81] on span "Ver archivo" at bounding box center [148, 83] width 17 height 6
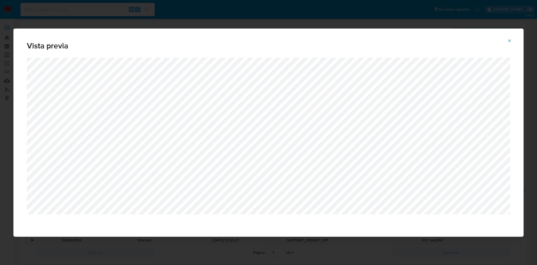
click at [399, 23] on div "Vista previa" at bounding box center [268, 132] width 537 height 265
click at [509, 42] on icon "Attachment preview" at bounding box center [509, 41] width 4 height 4
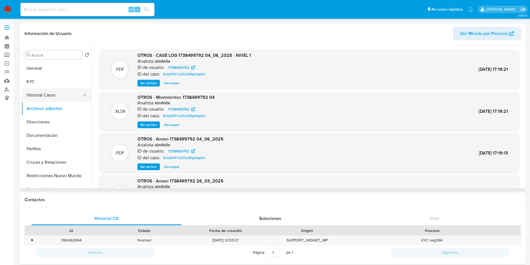
click at [46, 93] on button "Historial Casos" at bounding box center [54, 94] width 65 height 13
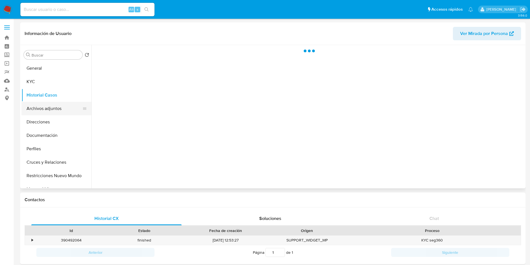
click at [51, 107] on button "Archivos adjuntos" at bounding box center [54, 108] width 65 height 13
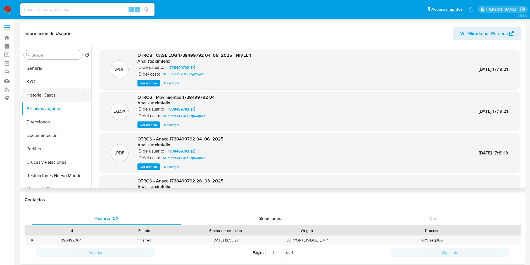
click at [42, 93] on button "Historial Casos" at bounding box center [54, 94] width 65 height 13
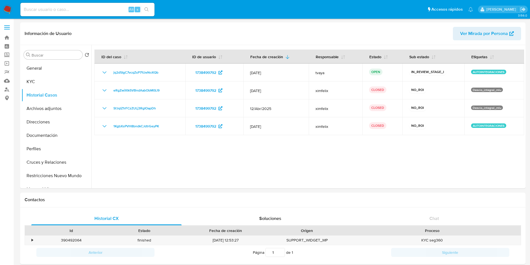
click at [124, 71] on span "jq2d5IgC7vcqZsP71UeNoXQb" at bounding box center [136, 72] width 45 height 7
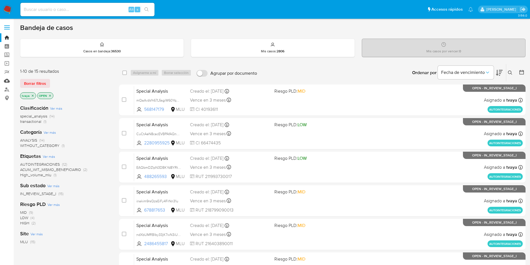
click at [8, 81] on link "Mulan" at bounding box center [33, 80] width 67 height 9
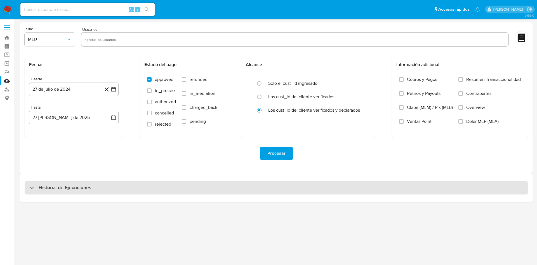
click at [94, 186] on div "Historial de Ejecuciones" at bounding box center [276, 187] width 503 height 13
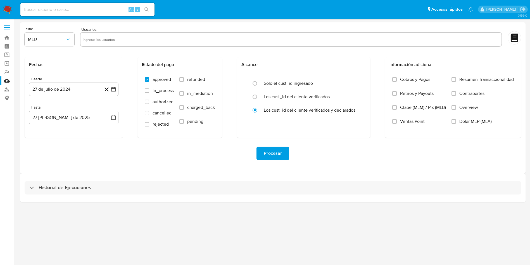
select select "10"
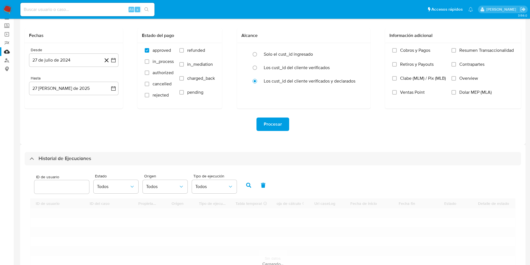
scroll to position [42, 0]
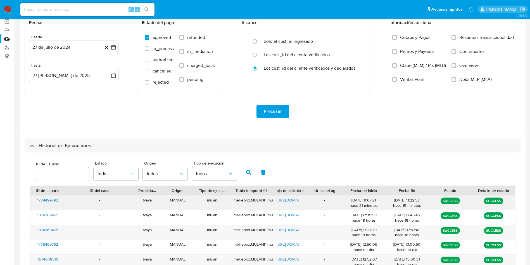
click at [294, 199] on span "[URL][DOMAIN_NAME]" at bounding box center [296, 200] width 39 height 6
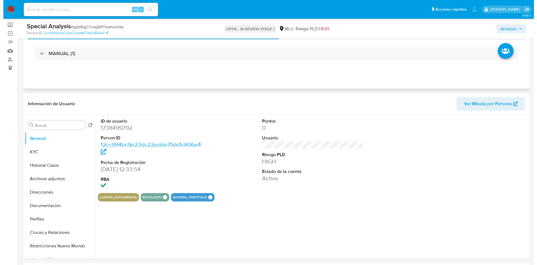
scroll to position [84, 0]
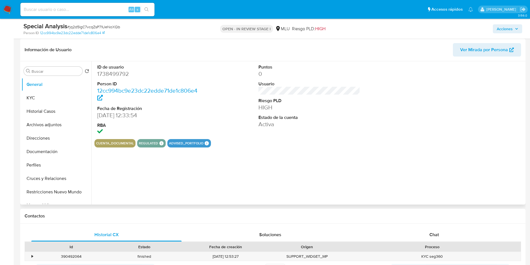
select select "10"
click at [49, 123] on button "Archivos adjuntos" at bounding box center [54, 124] width 65 height 13
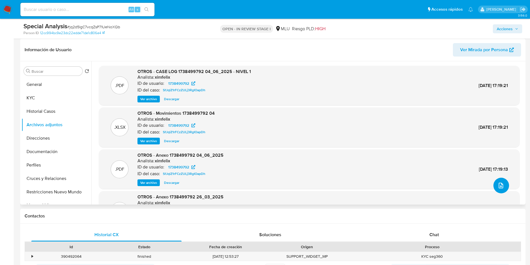
click at [498, 184] on icon "upload-file" at bounding box center [501, 185] width 7 height 7
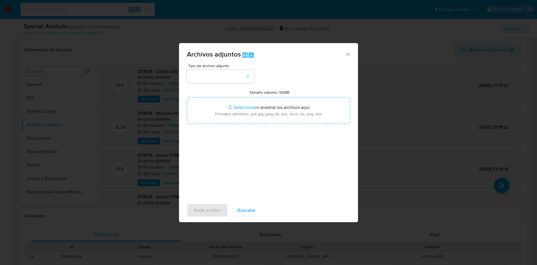
click at [237, 68] on div "Tipo de archivo adjunto" at bounding box center [220, 73] width 67 height 19
click at [237, 78] on button "button" at bounding box center [220, 76] width 67 height 13
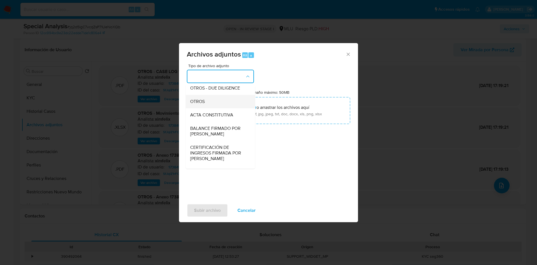
click at [198, 108] on div "OTROS" at bounding box center [218, 101] width 57 height 13
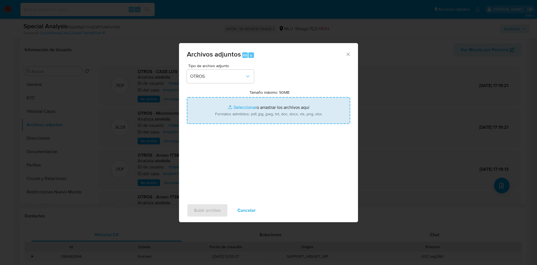
click at [214, 110] on input "Tamaño máximo: 50MB Seleccionar archivos" at bounding box center [268, 110] width 163 height 27
type input "C:\fakepath\1738499792 - Anexo.pdf"
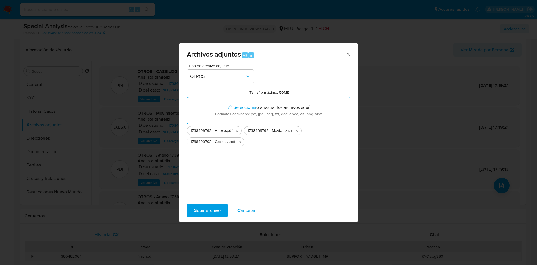
click at [206, 210] on span "Subir archivo" at bounding box center [207, 210] width 27 height 12
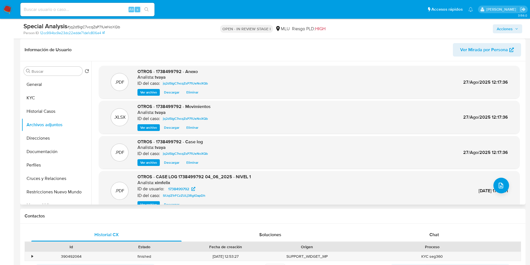
click at [189, 163] on span "Eliminar" at bounding box center [192, 163] width 12 height 6
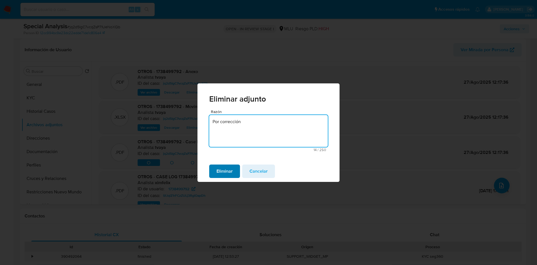
type textarea "Por corrección"
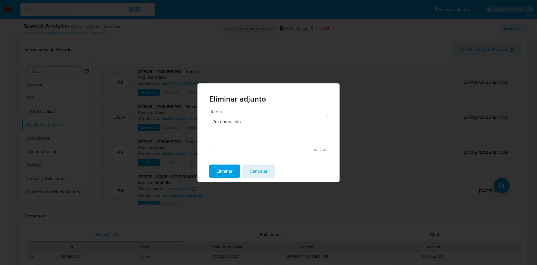
click at [219, 175] on span "Eliminar" at bounding box center [224, 171] width 16 height 12
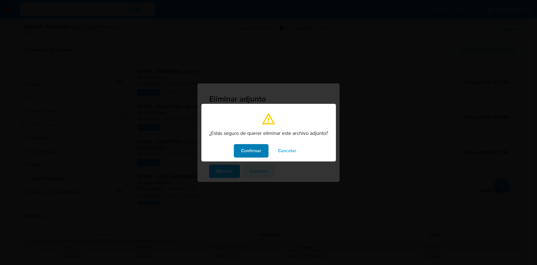
click at [252, 153] on span "Confirmar" at bounding box center [251, 151] width 20 height 12
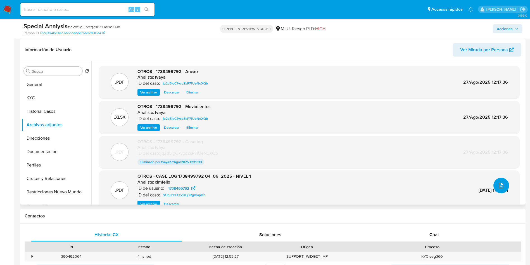
click at [499, 184] on icon "upload-file" at bounding box center [501, 185] width 7 height 7
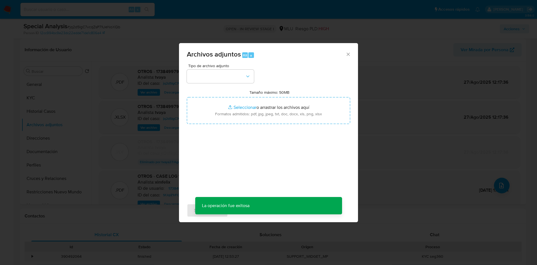
click at [235, 83] on div "Tipo de archivo adjunto Tamaño máximo: 50MB Seleccionar archivos Seleccionar o …" at bounding box center [268, 130] width 163 height 132
click at [235, 80] on button "button" at bounding box center [220, 76] width 67 height 13
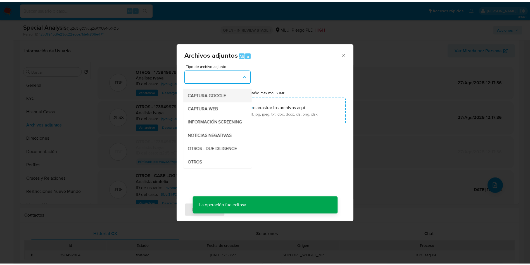
scroll to position [42, 0]
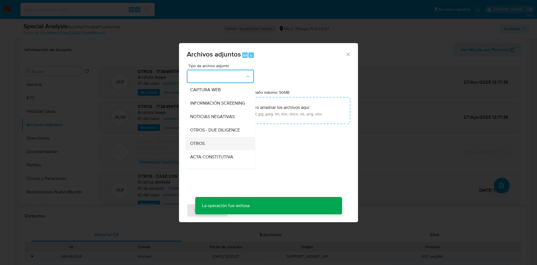
click at [214, 143] on div "OTROS" at bounding box center [218, 143] width 57 height 13
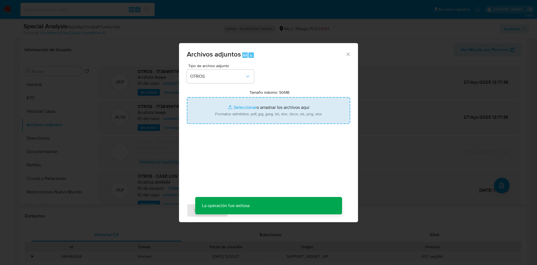
click at [252, 102] on input "Tamaño máximo: 50MB Seleccionar archivos" at bounding box center [268, 110] width 163 height 27
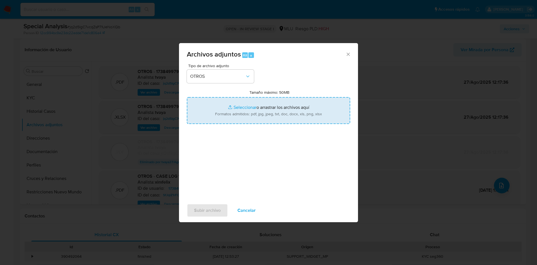
type input "C:\fakepath\1738499792 - Case log corregido.pdf"
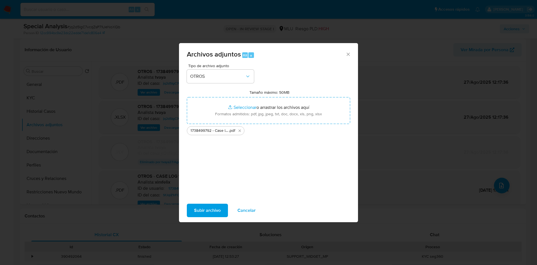
click at [206, 211] on span "Subir archivo" at bounding box center [207, 210] width 27 height 12
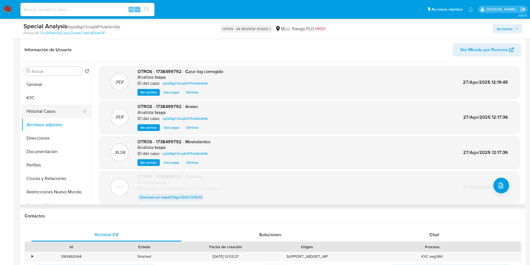
drag, startPoint x: 37, startPoint y: 111, endPoint x: 38, endPoint y: 117, distance: 6.2
click at [37, 111] on button "Historial Casos" at bounding box center [54, 111] width 65 height 13
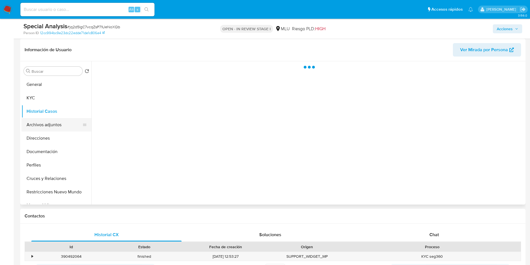
click at [41, 121] on button "Archivos adjuntos" at bounding box center [54, 124] width 65 height 13
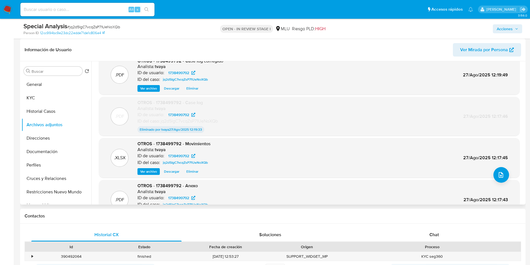
scroll to position [0, 0]
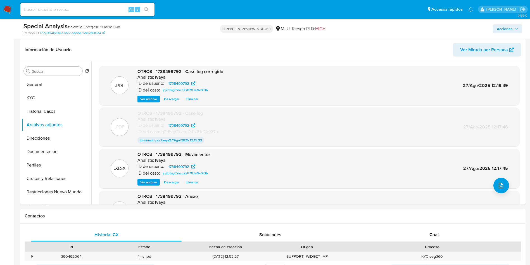
click at [506, 28] on span "Acciones" at bounding box center [505, 28] width 16 height 9
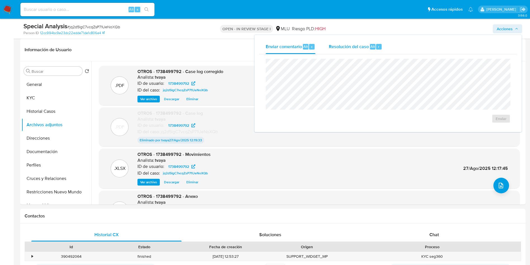
click at [338, 53] on div "Resolución del caso Alt r" at bounding box center [355, 46] width 53 height 15
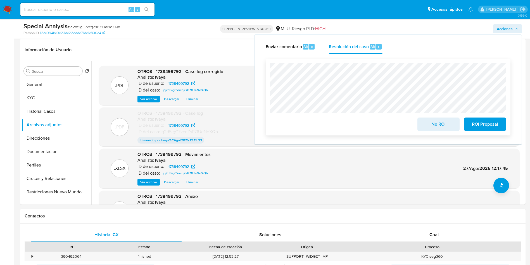
click at [267, 72] on div "No ROI ROI Proposal" at bounding box center [388, 97] width 245 height 77
click at [447, 127] on span "No ROI" at bounding box center [438, 124] width 27 height 12
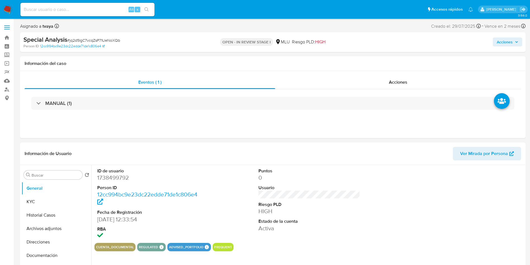
select select "10"
click at [44, 221] on button "Historial Casos" at bounding box center [54, 214] width 65 height 13
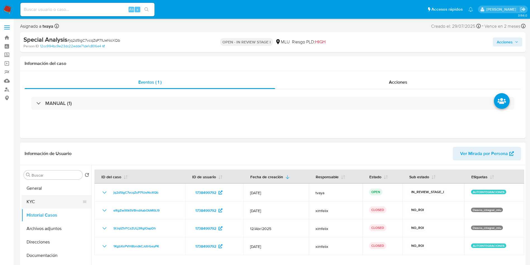
click at [56, 199] on button "KYC" at bounding box center [54, 201] width 65 height 13
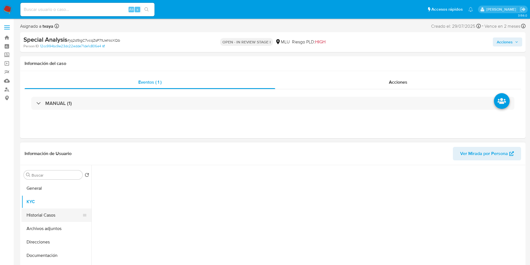
click at [46, 213] on button "Historial Casos" at bounding box center [54, 214] width 65 height 13
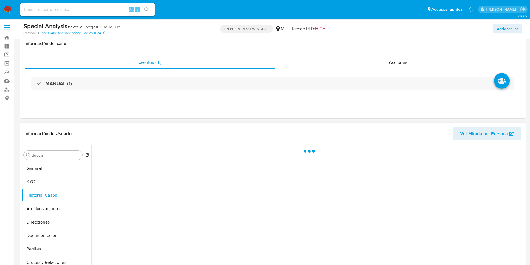
scroll to position [84, 0]
